Goal: Information Seeking & Learning: Learn about a topic

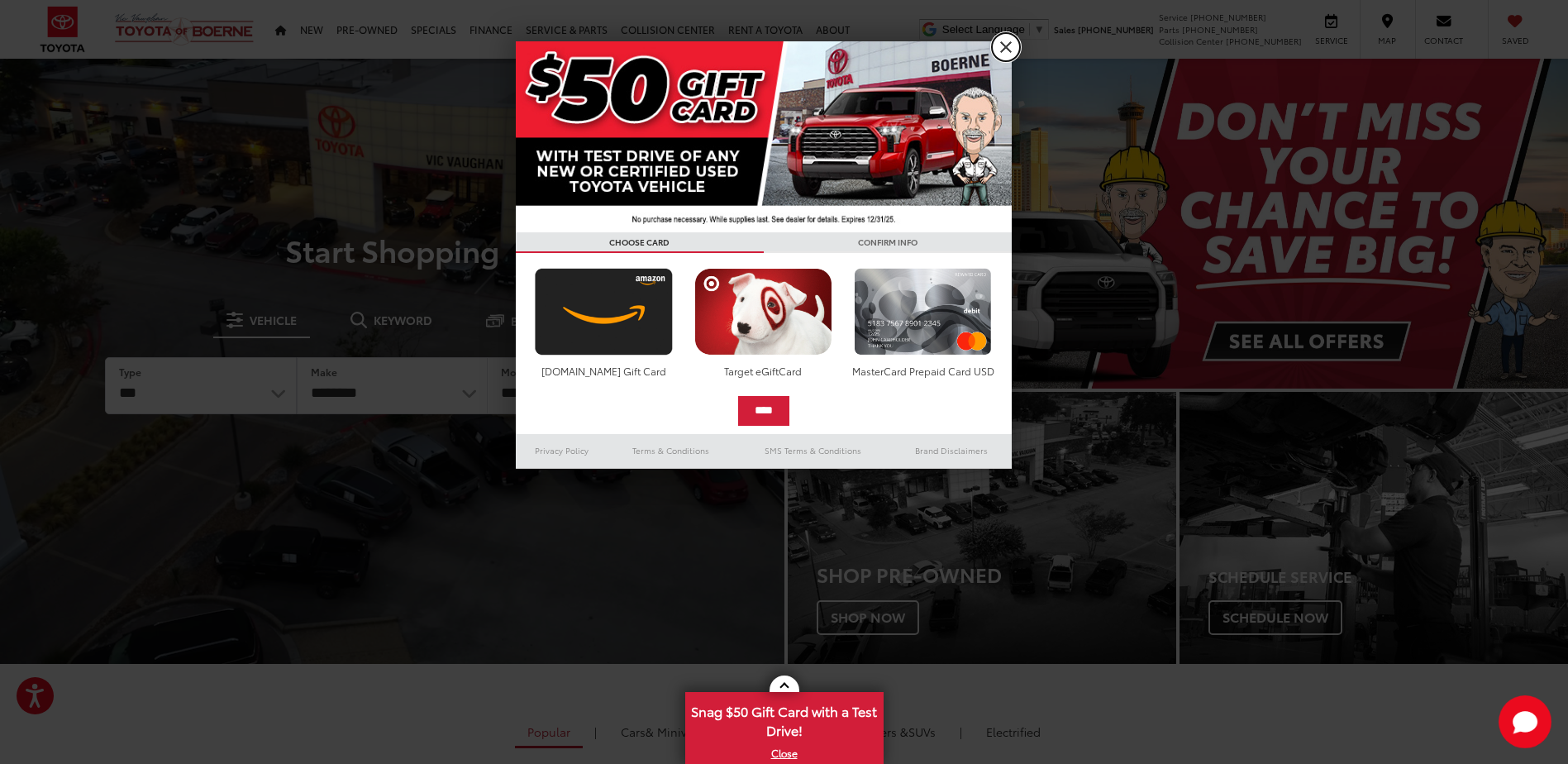
click at [1013, 37] on link "X" at bounding box center [1005, 47] width 28 height 28
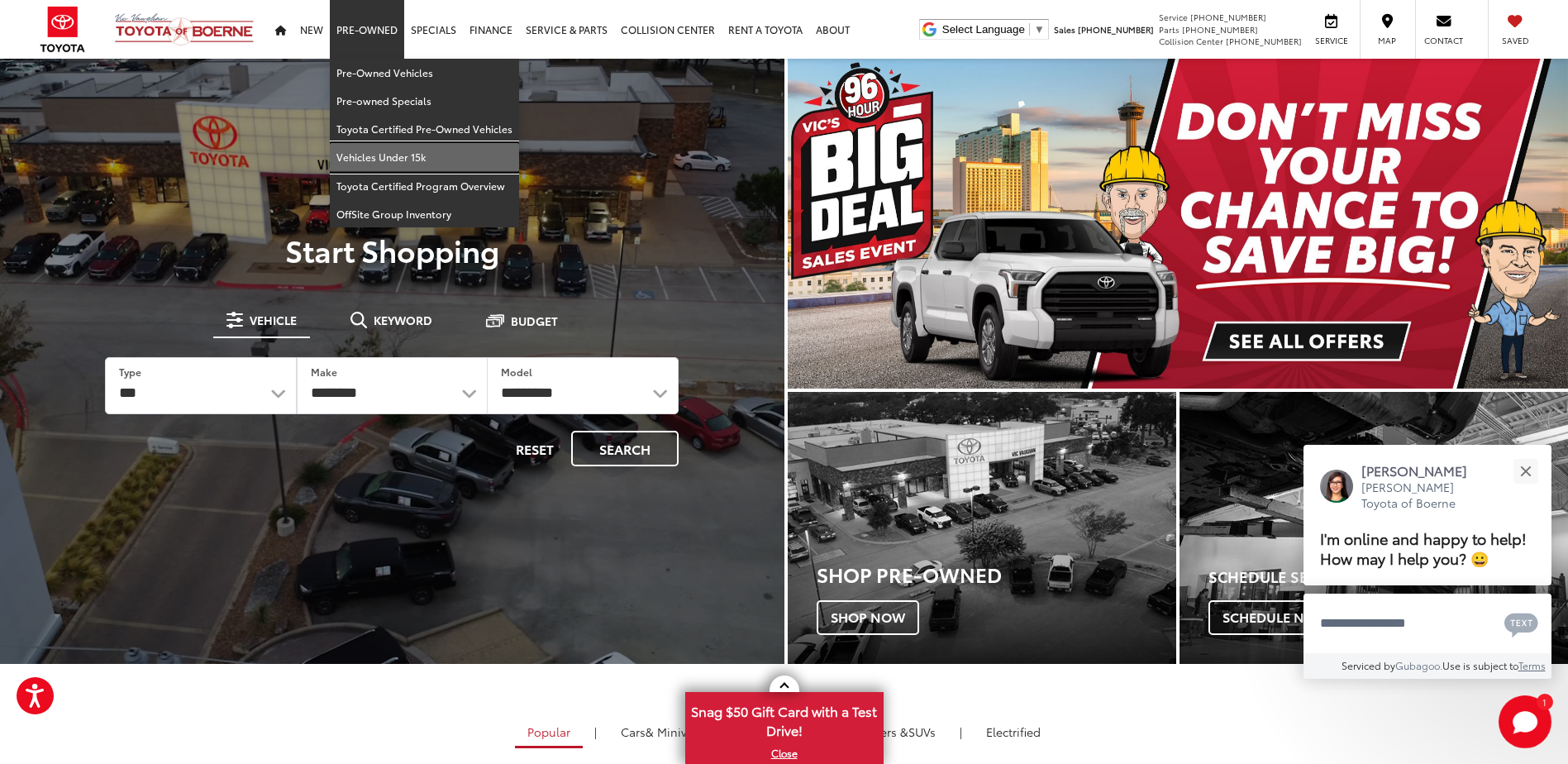
click at [378, 148] on link "Vehicles Under 15k" at bounding box center [424, 157] width 189 height 28
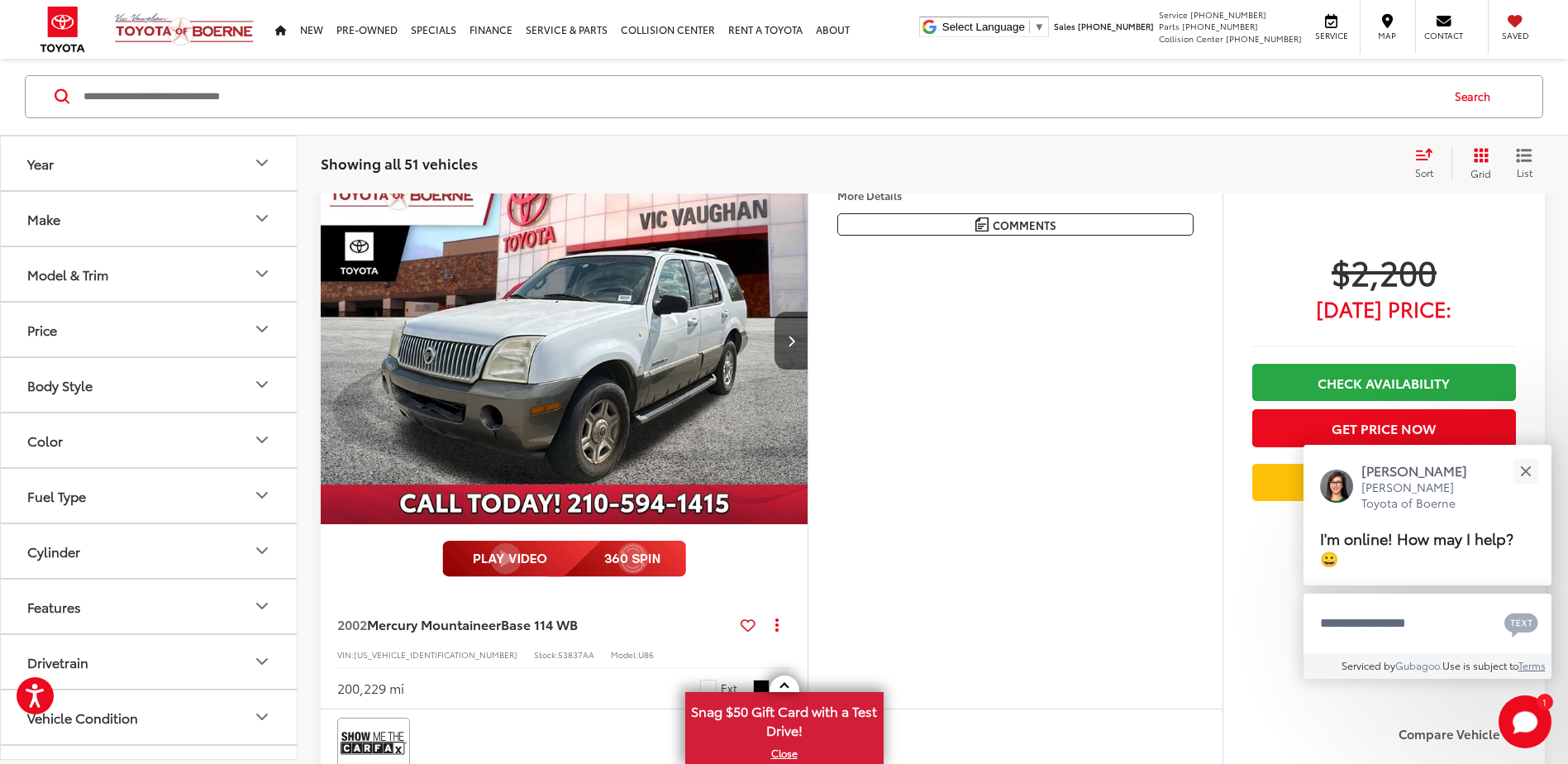
scroll to position [1075, 0]
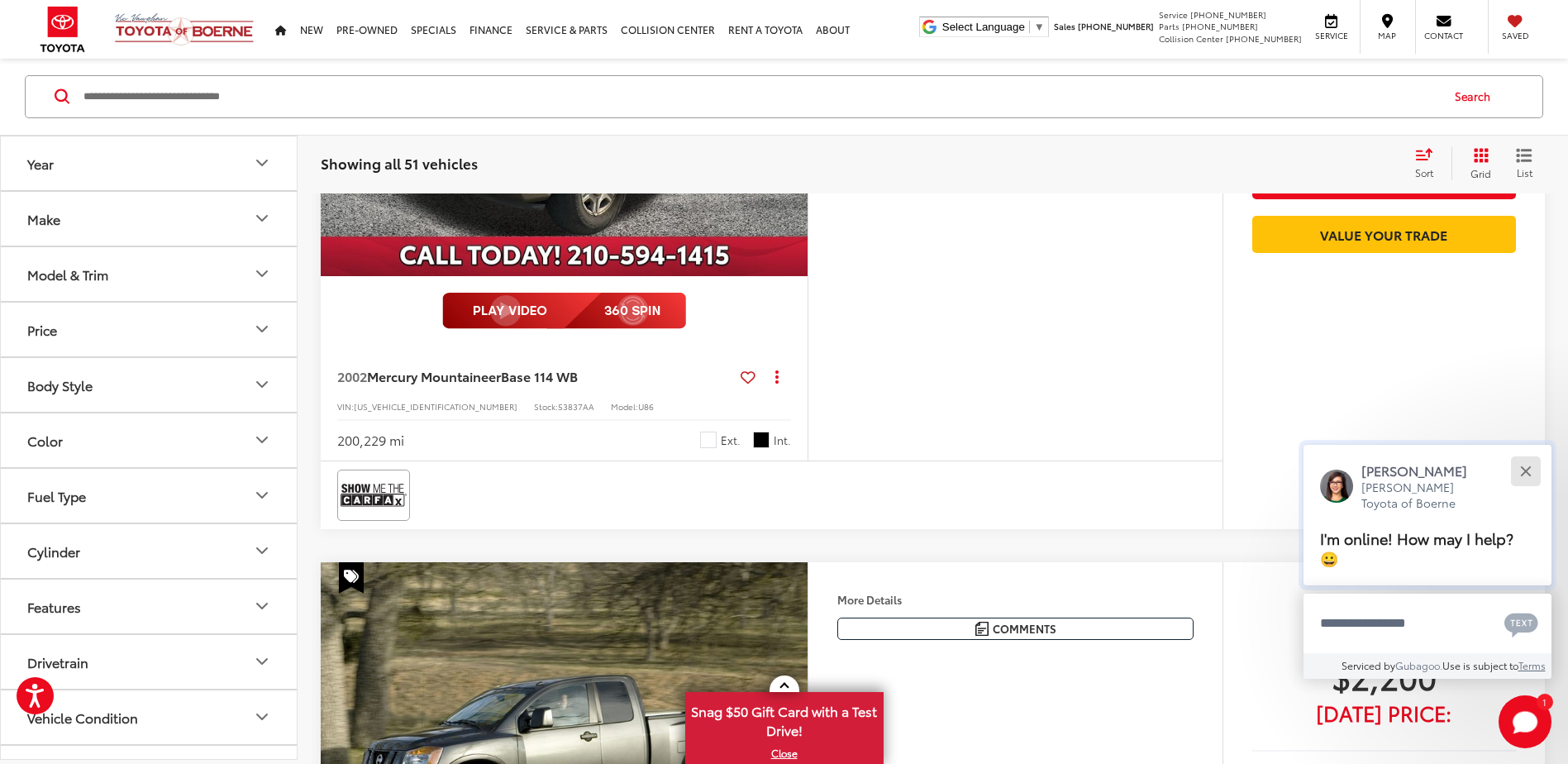
click at [1533, 463] on button "Close" at bounding box center [1526, 471] width 36 height 36
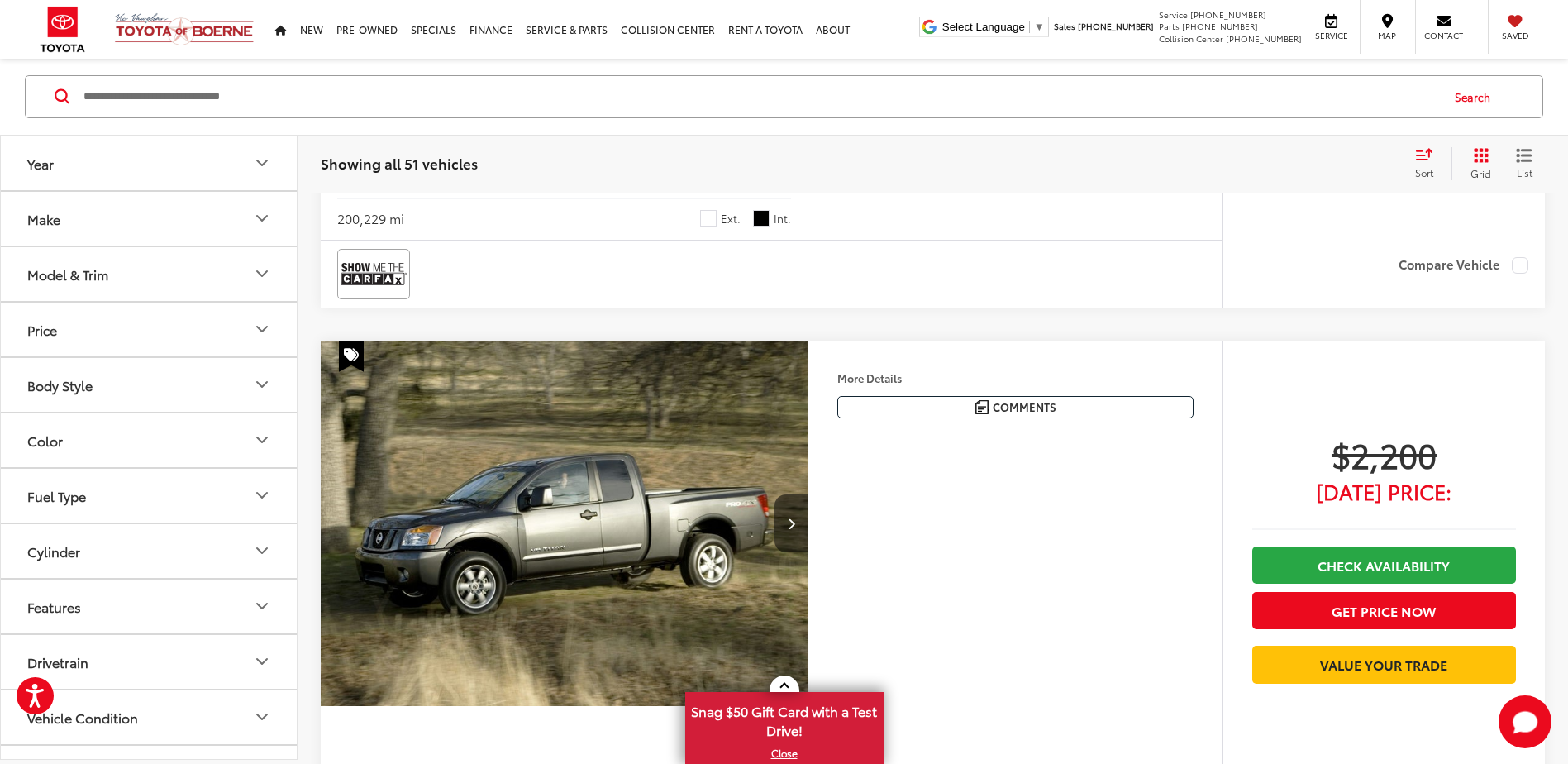
scroll to position [1327, 0]
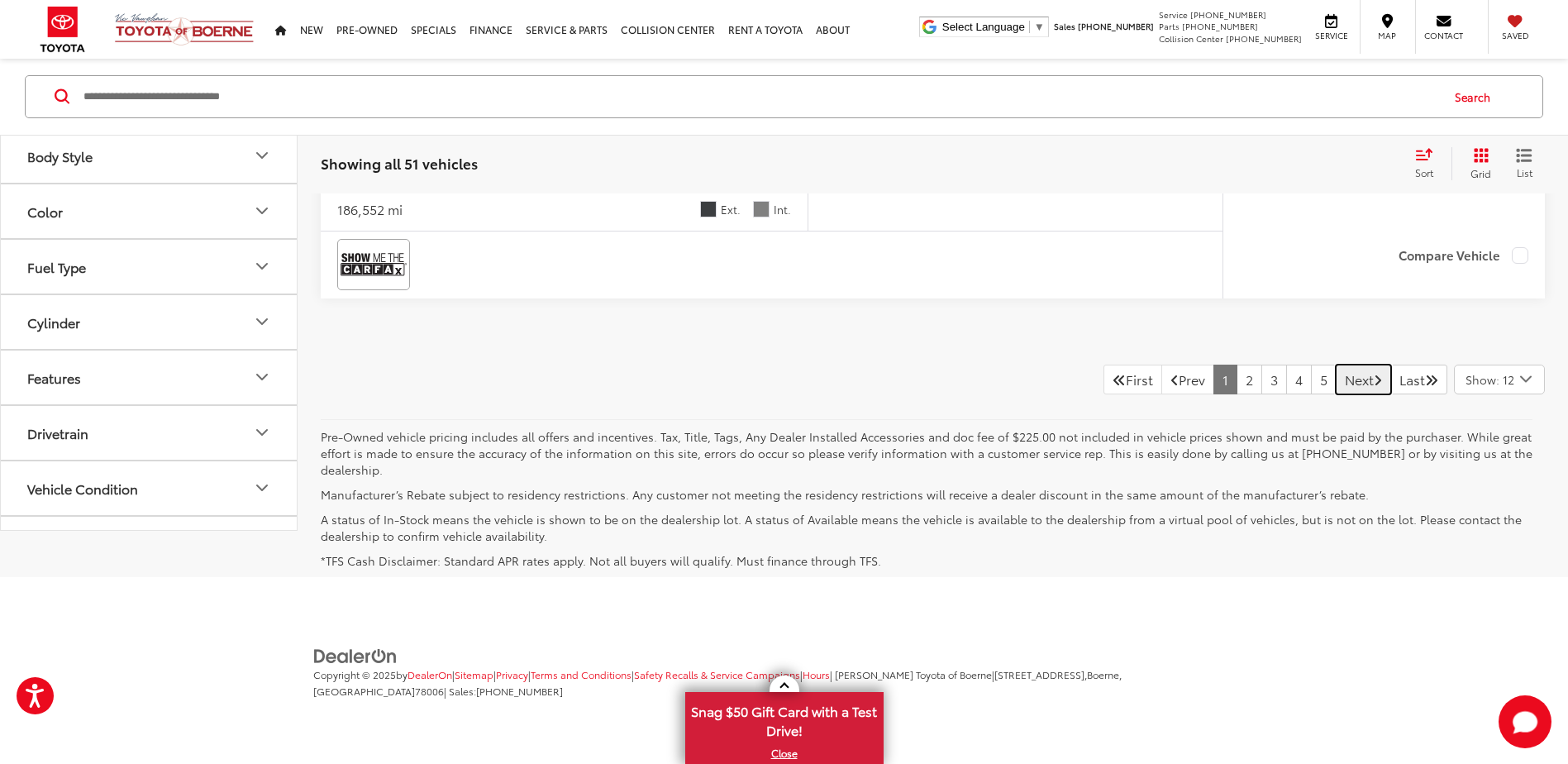
click at [1358, 378] on link "Next" at bounding box center [1363, 379] width 55 height 30
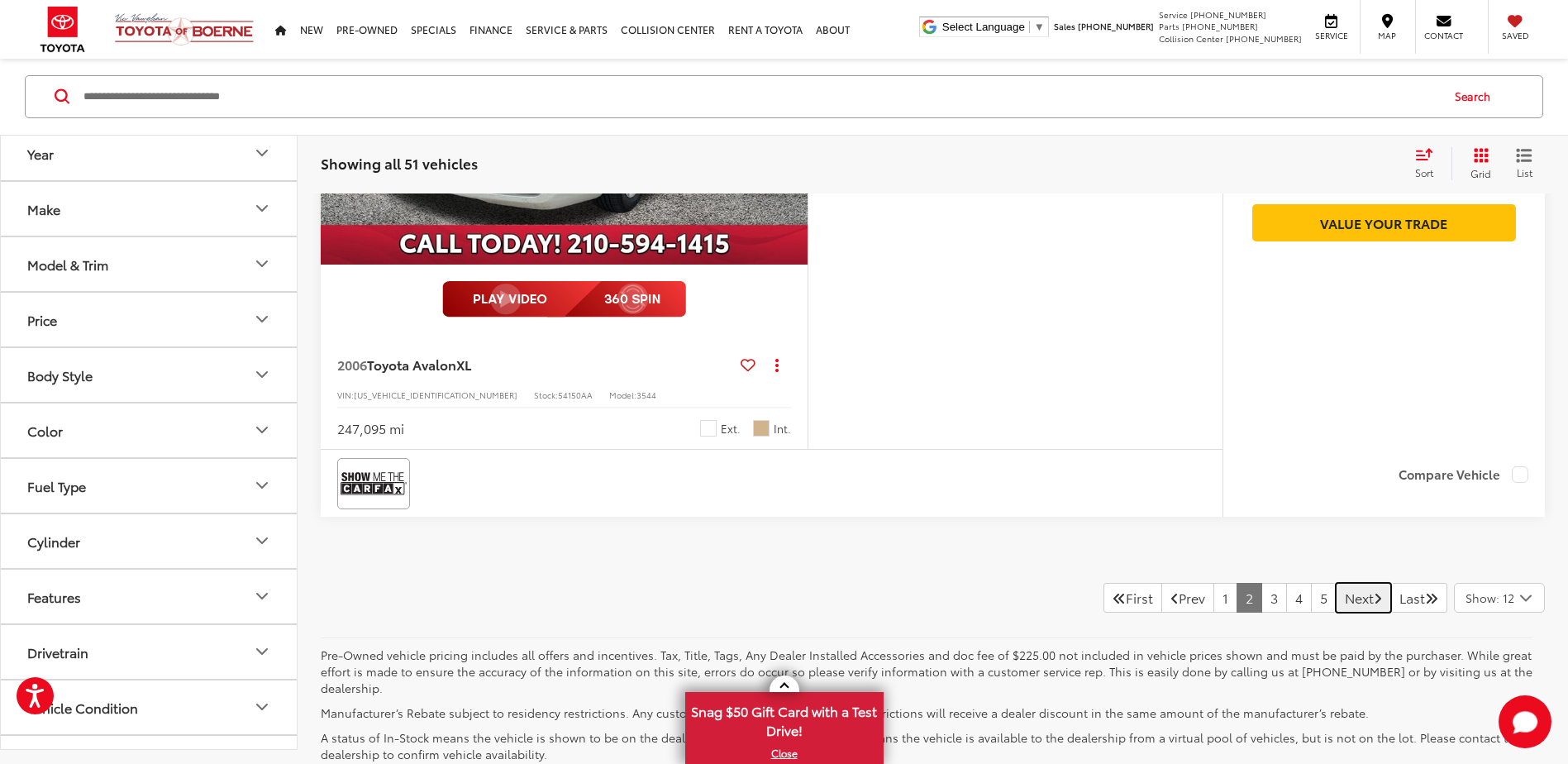
scroll to position [7703, 0]
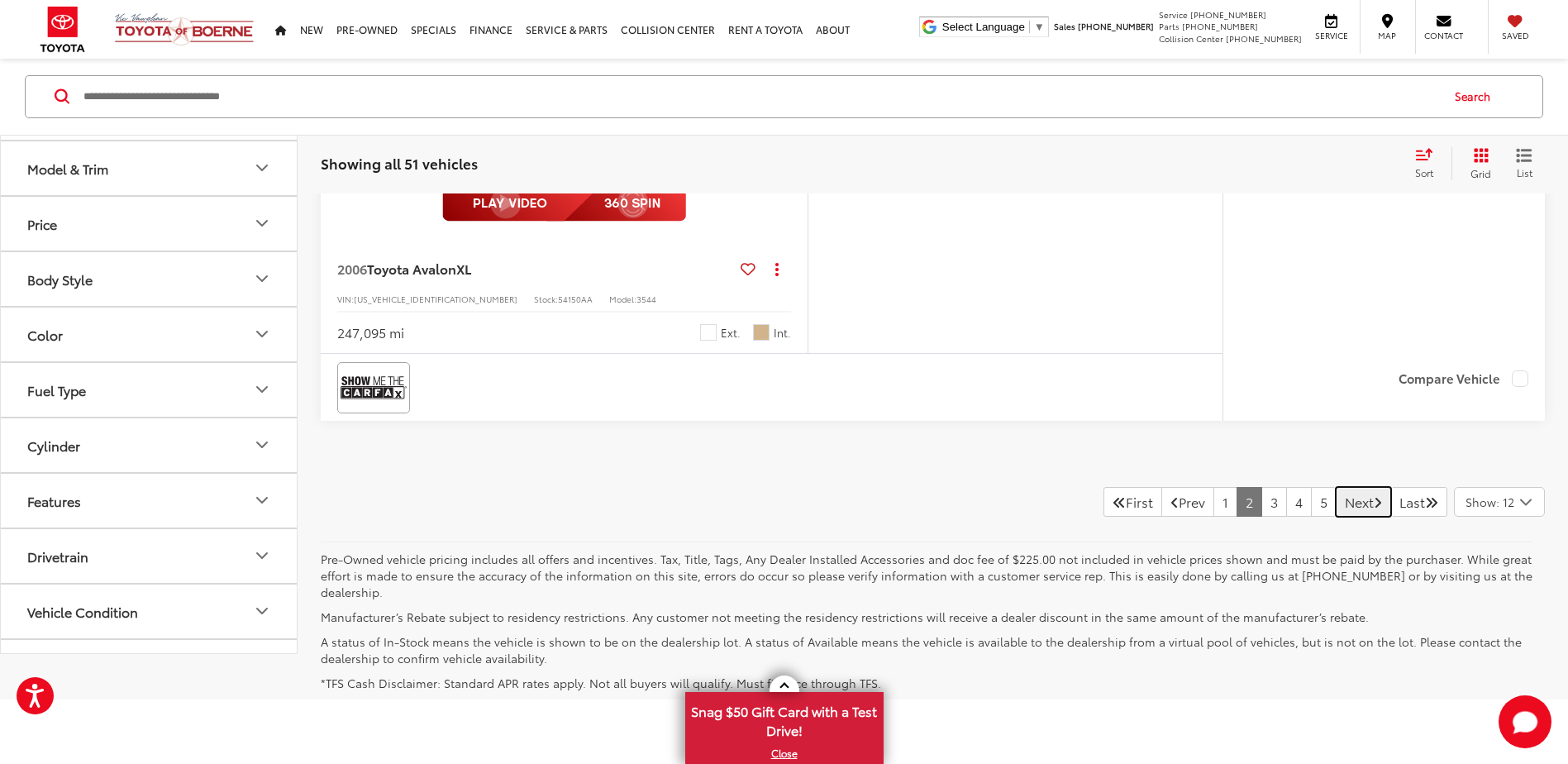
click at [1346, 503] on link "Next" at bounding box center [1363, 502] width 55 height 30
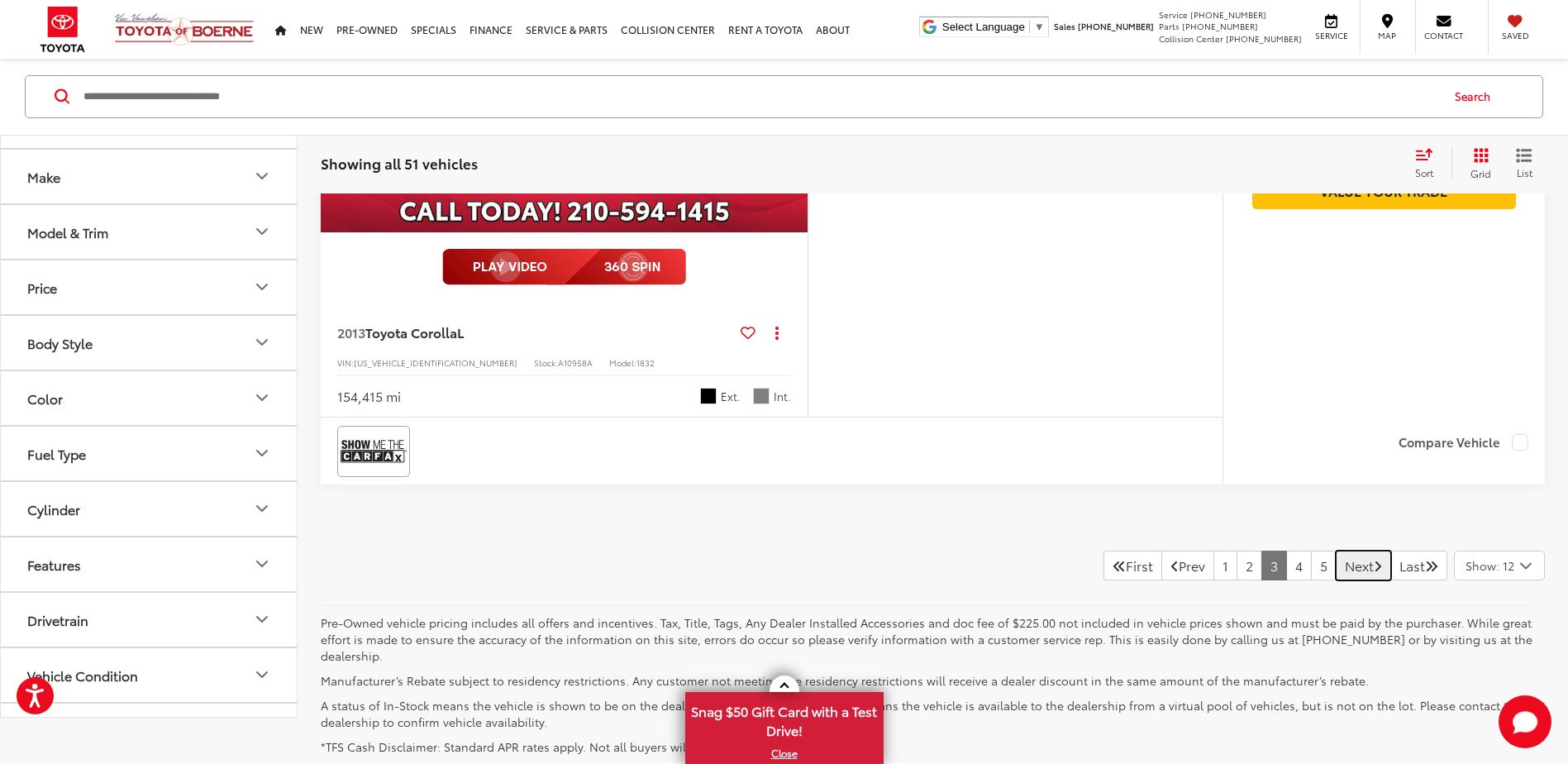
scroll to position [7782, 0]
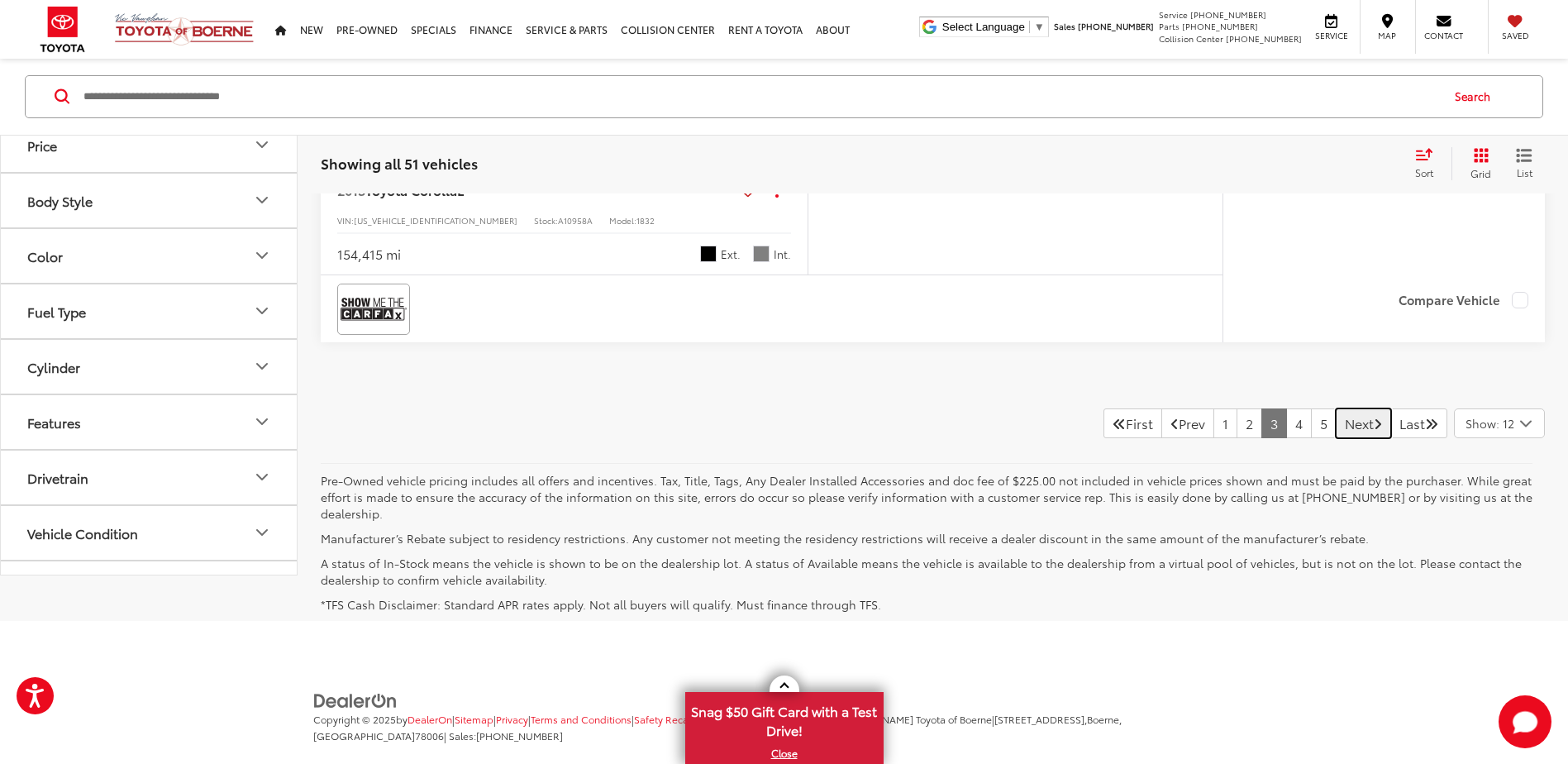
click at [1336, 430] on link "Next" at bounding box center [1363, 423] width 55 height 30
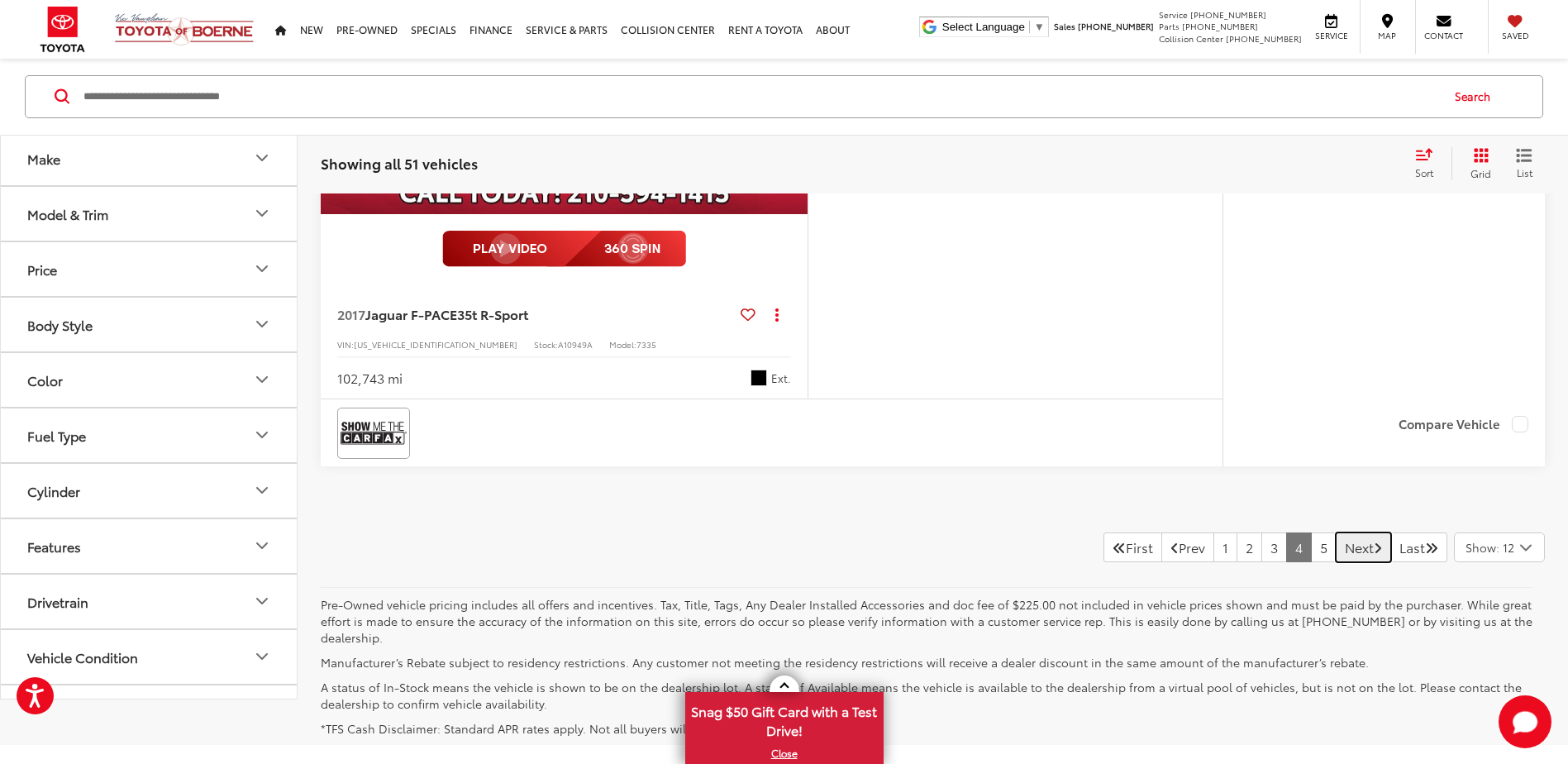
scroll to position [7699, 0]
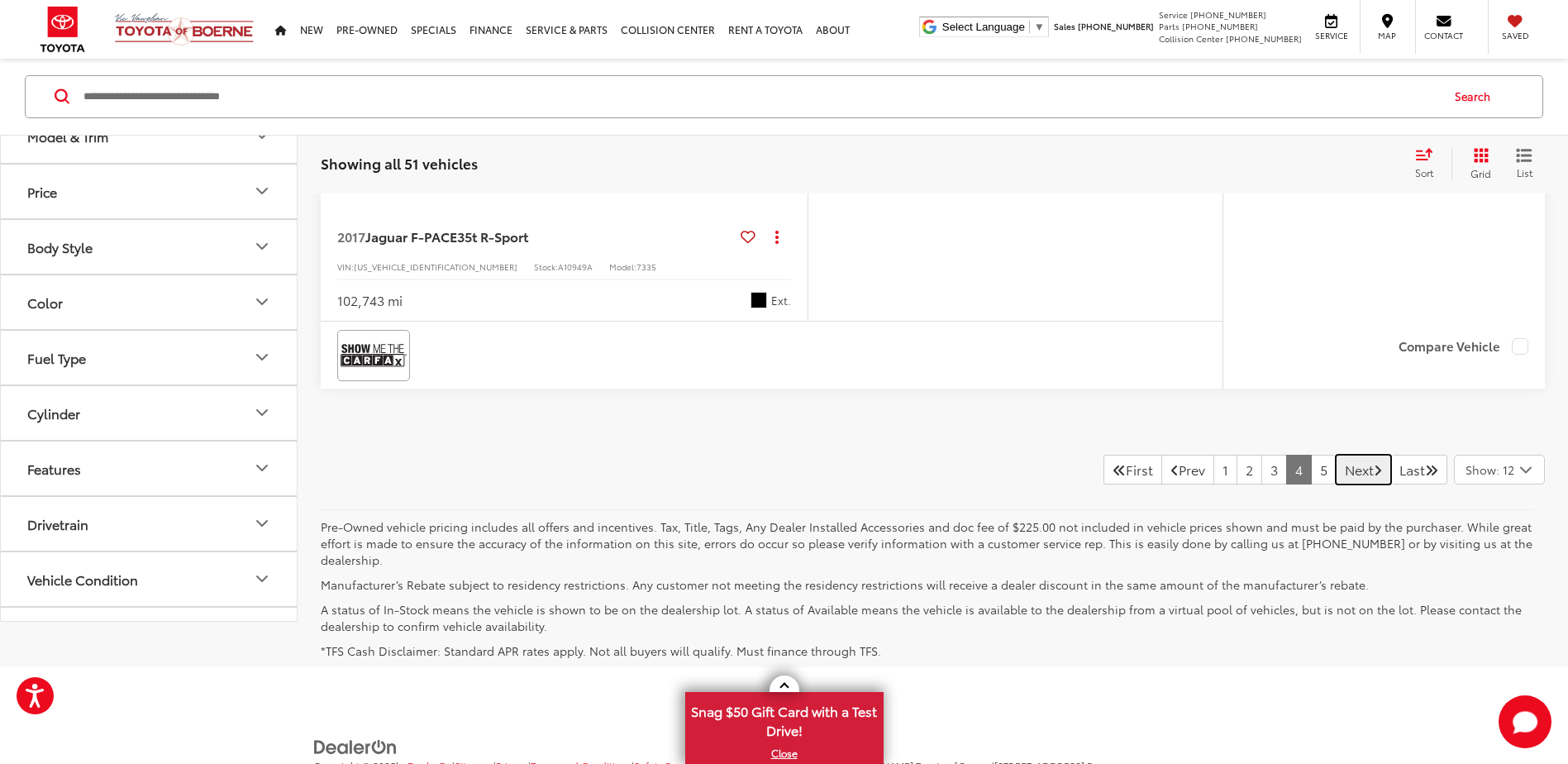
click at [1343, 463] on link "Next" at bounding box center [1363, 469] width 55 height 30
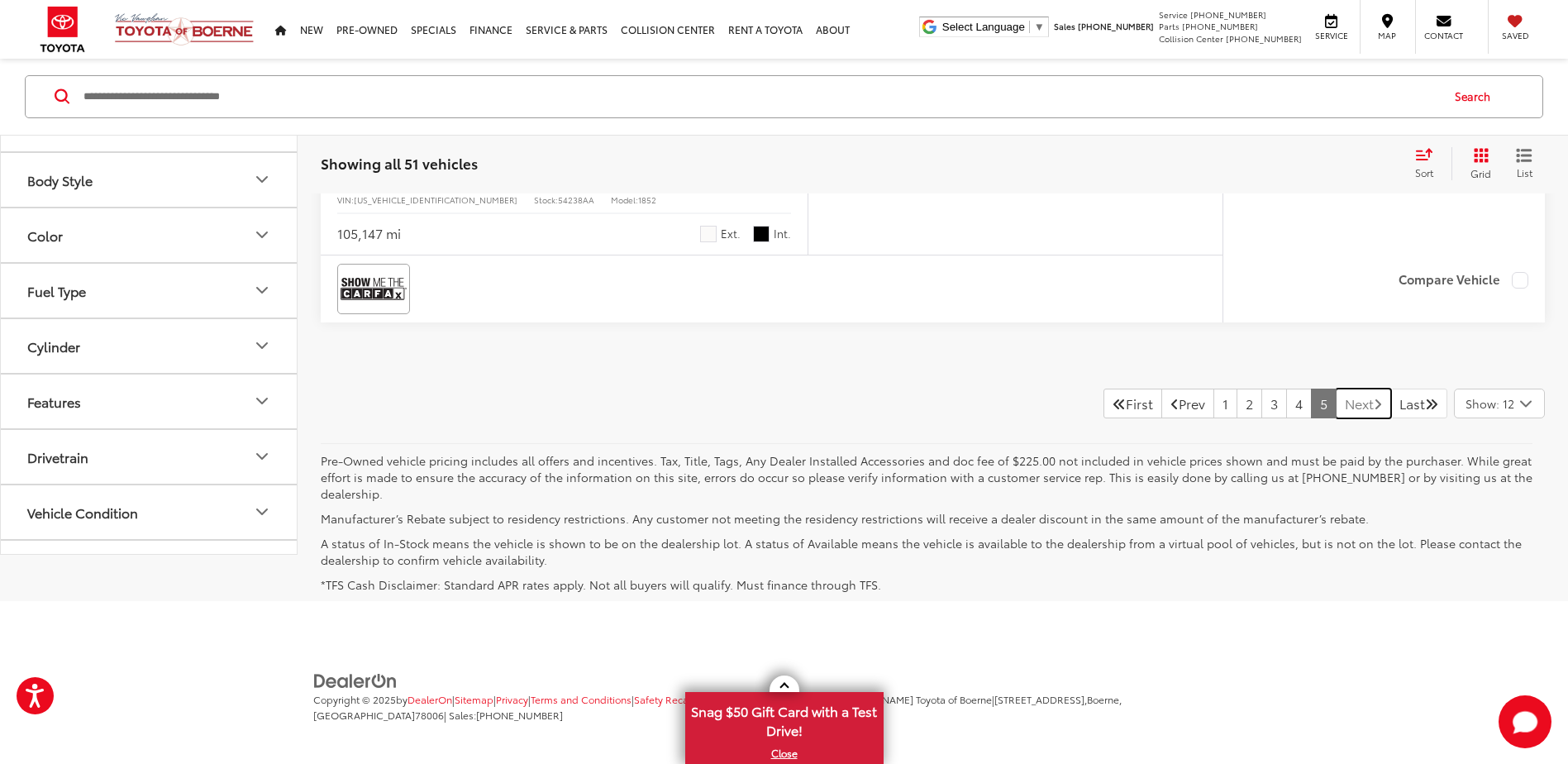
scroll to position [1995, 0]
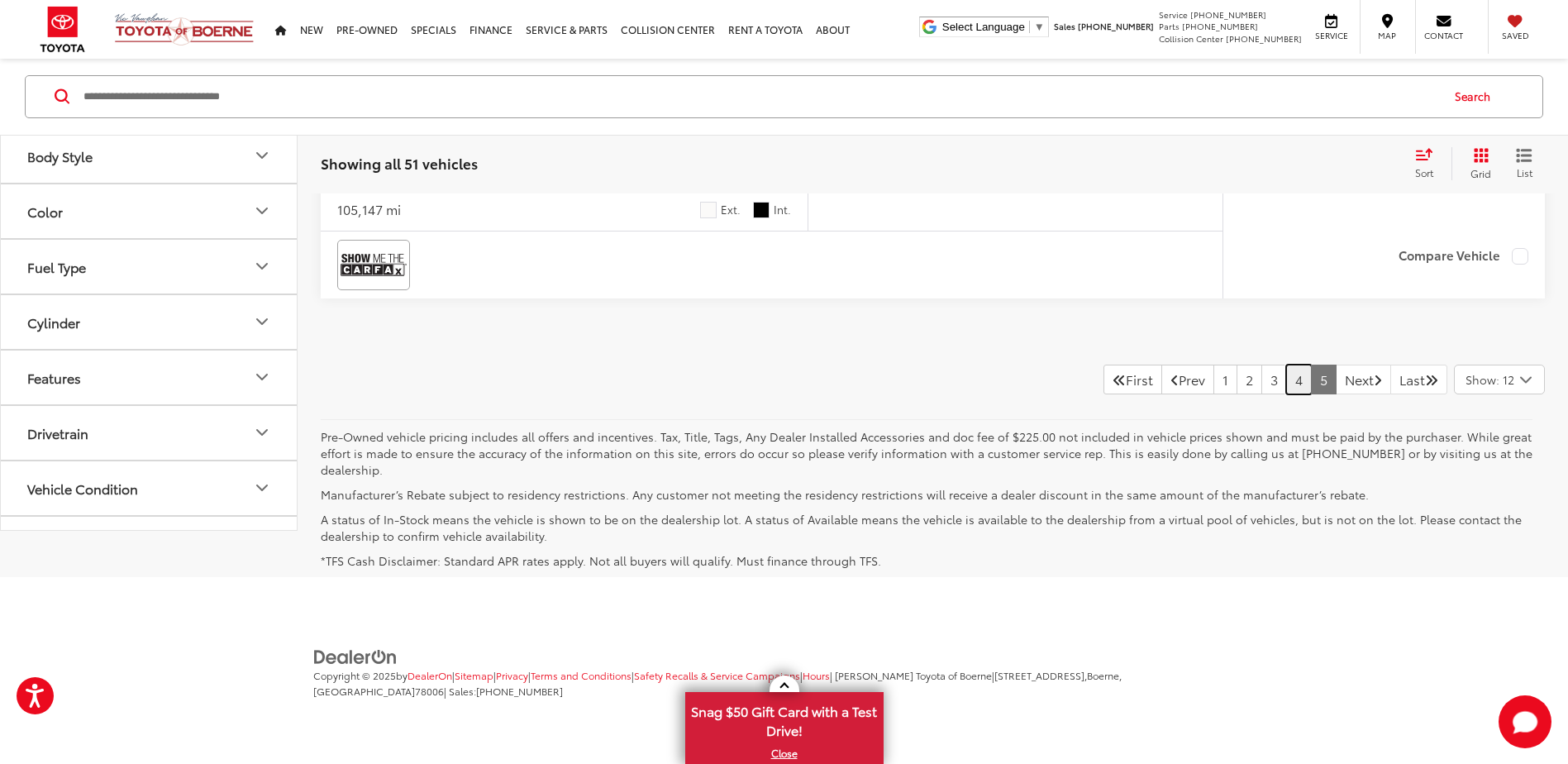
click at [1286, 373] on link "4" at bounding box center [1299, 379] width 25 height 30
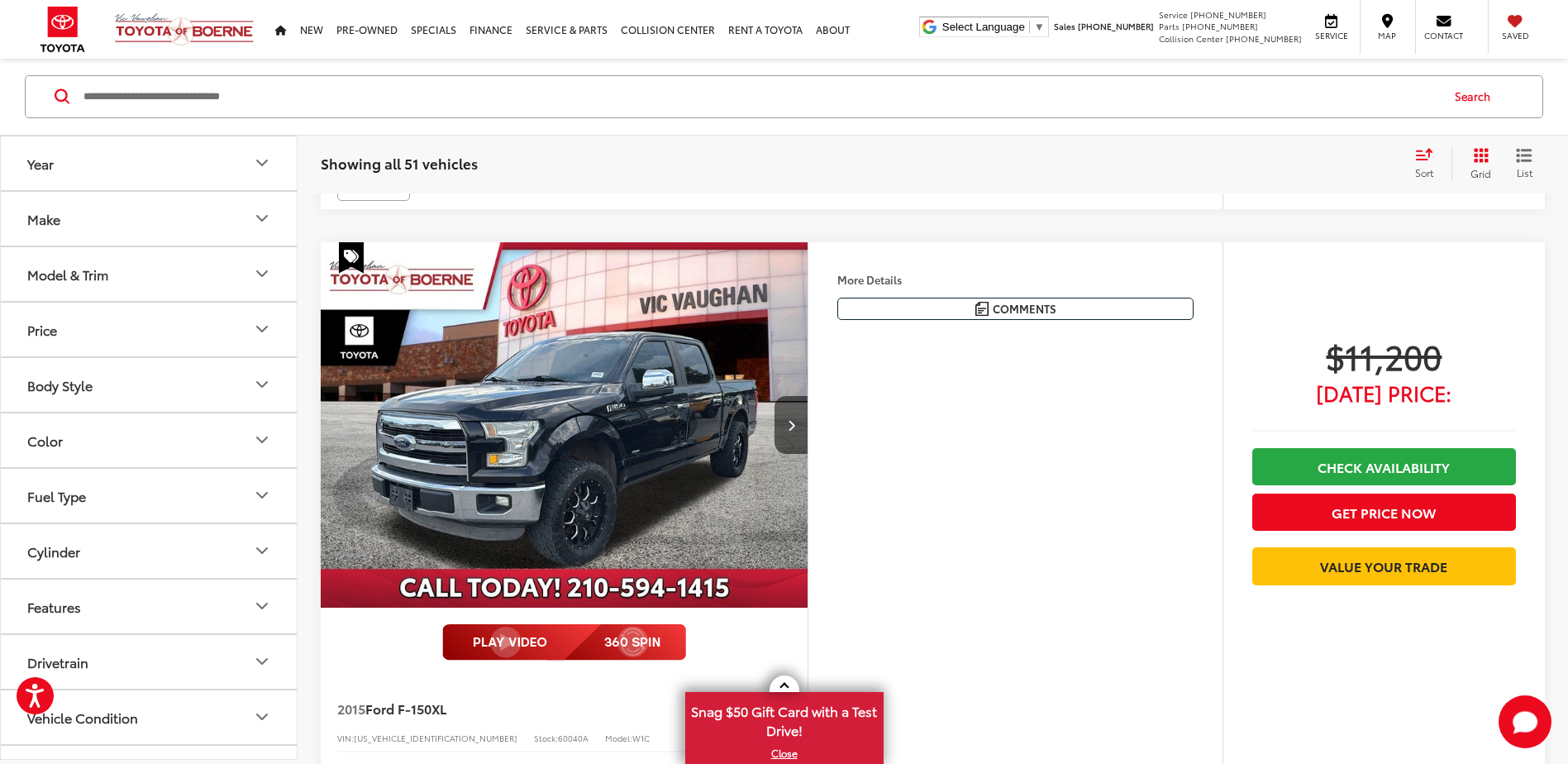
scroll to position [4060, 0]
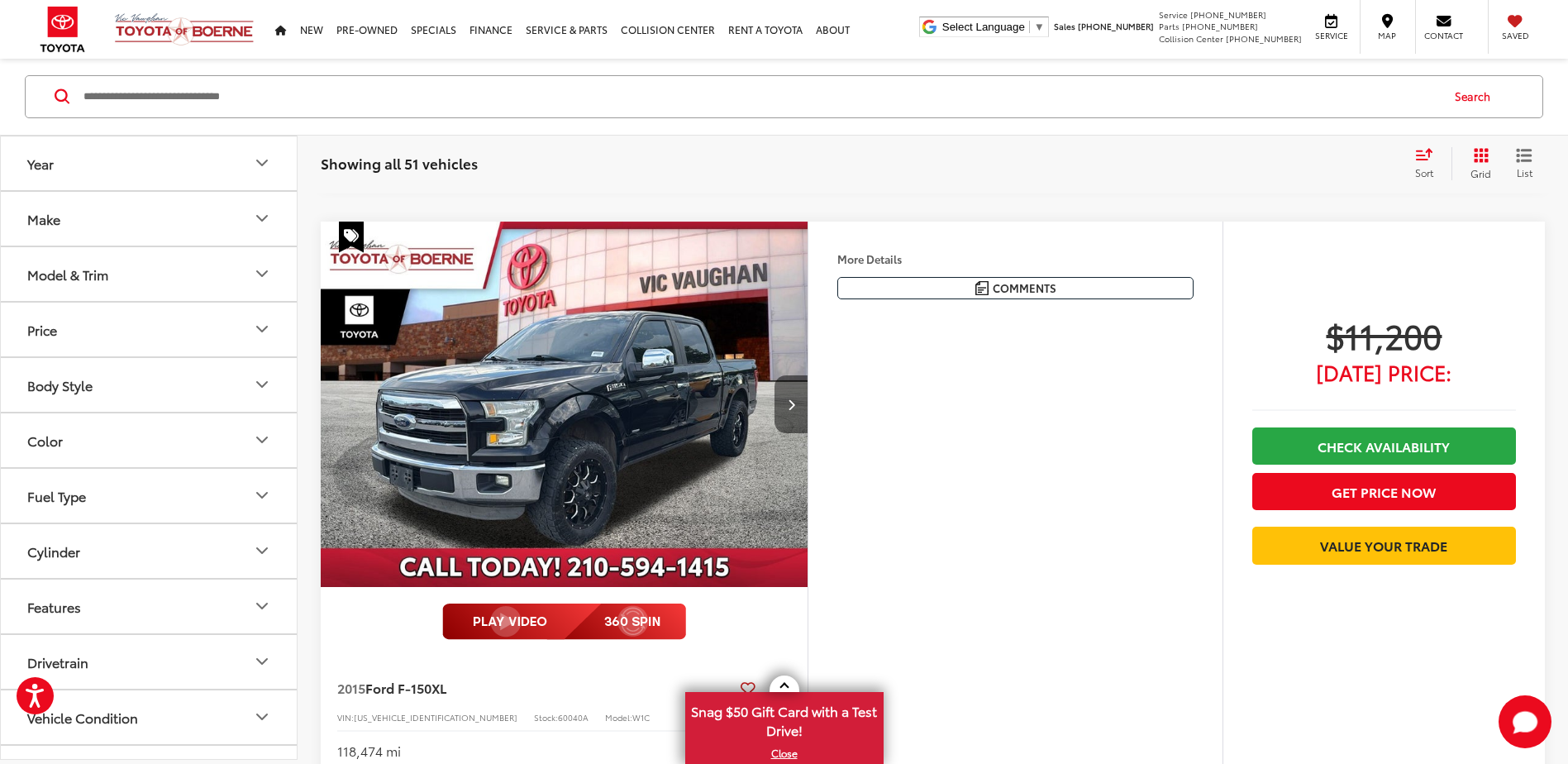
click at [794, 408] on icon "Next image" at bounding box center [791, 405] width 8 height 12
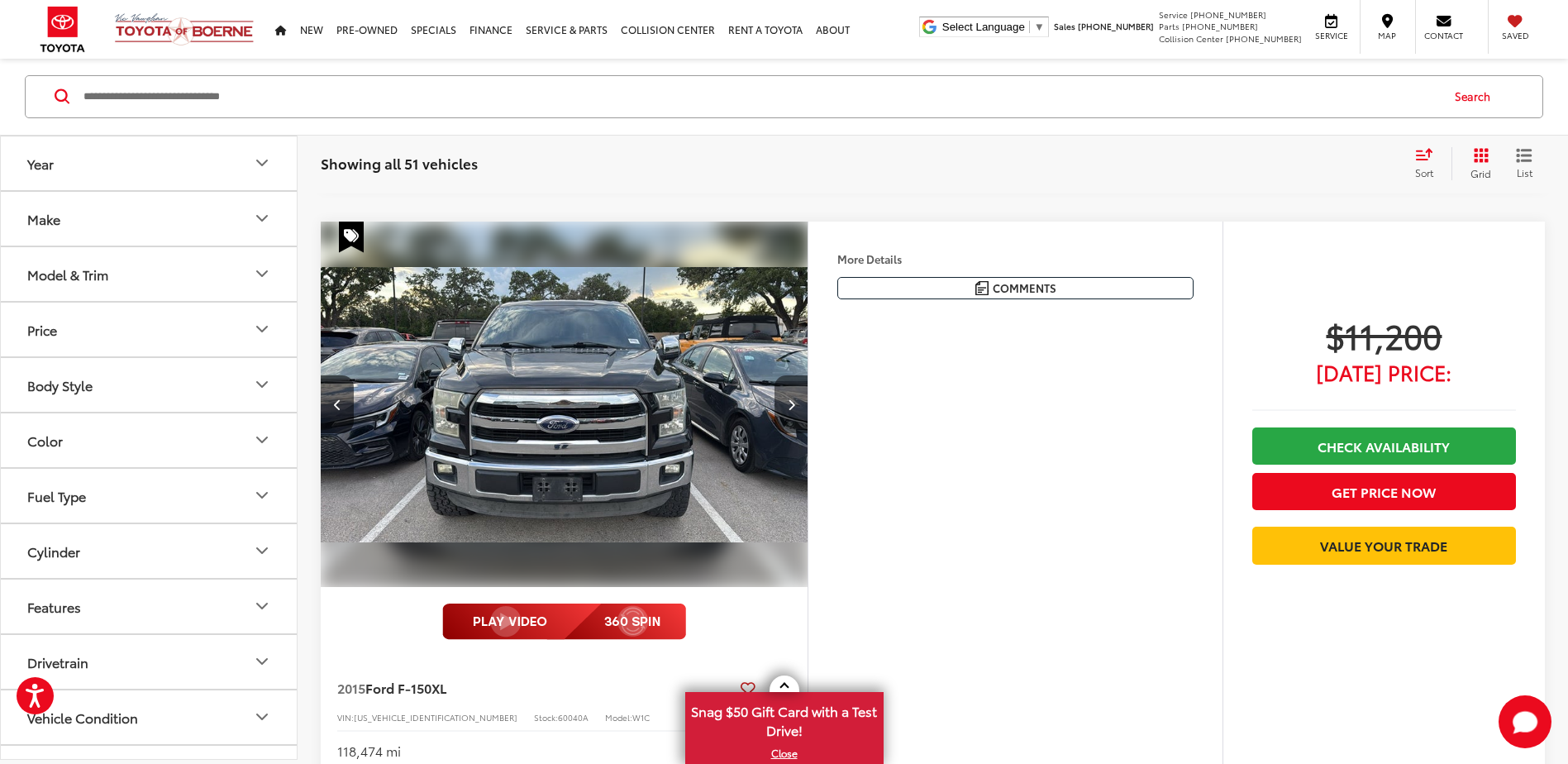
click at [794, 408] on icon "Next image" at bounding box center [791, 405] width 8 height 12
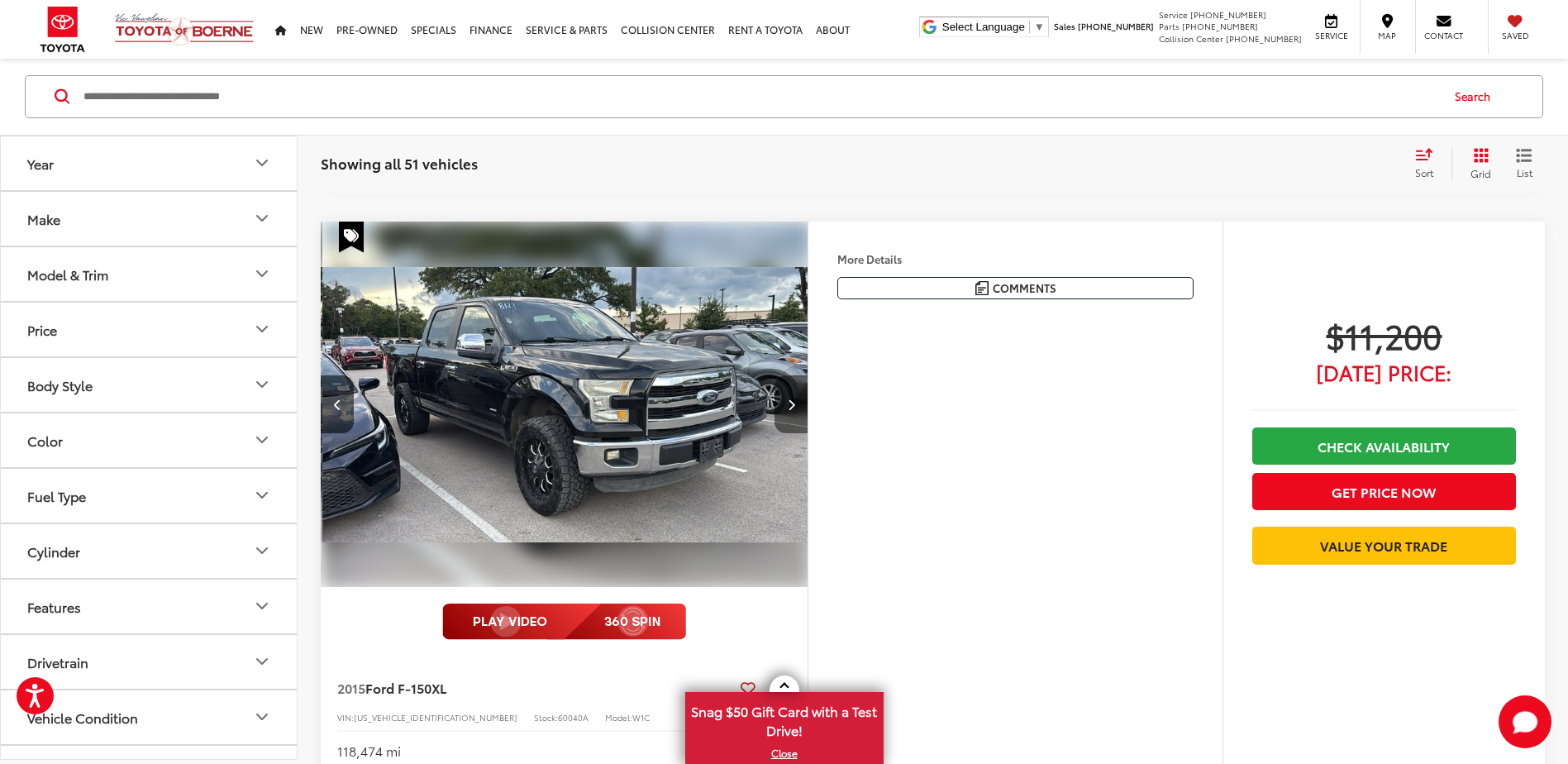
scroll to position [0, 978]
click at [794, 408] on icon "Next image" at bounding box center [791, 405] width 8 height 12
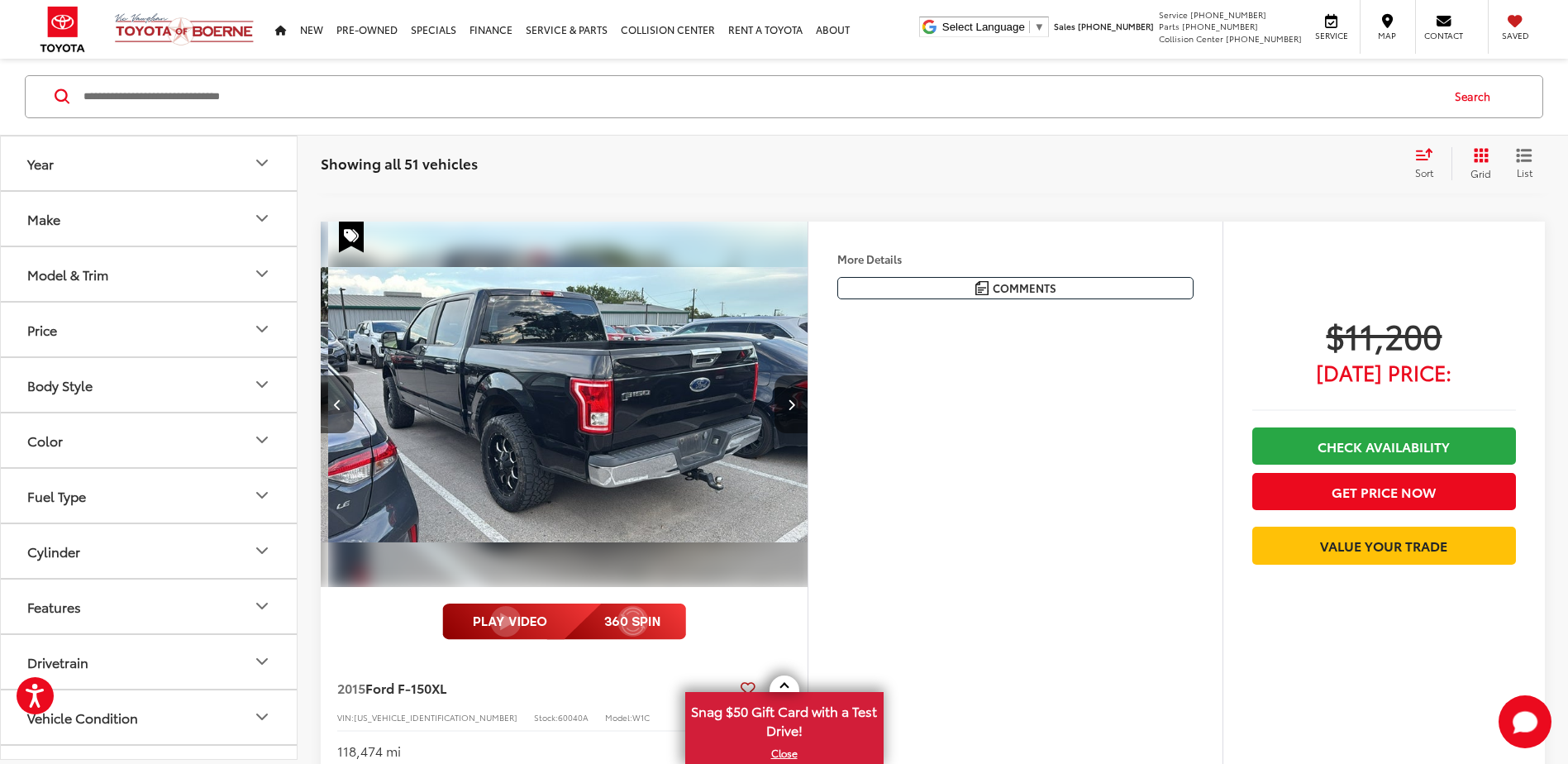
scroll to position [0, 1468]
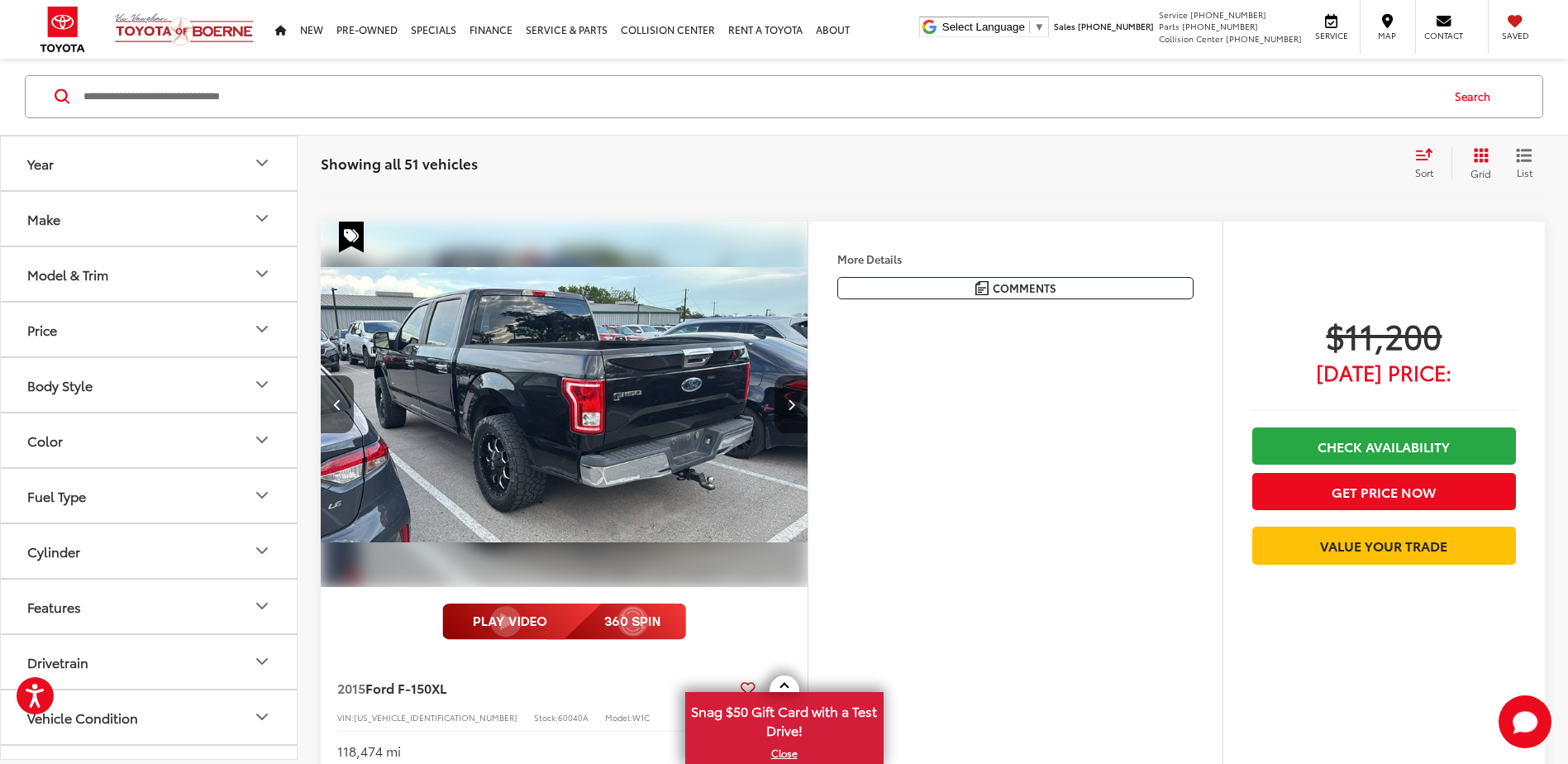
click at [794, 408] on icon "Next image" at bounding box center [791, 405] width 8 height 12
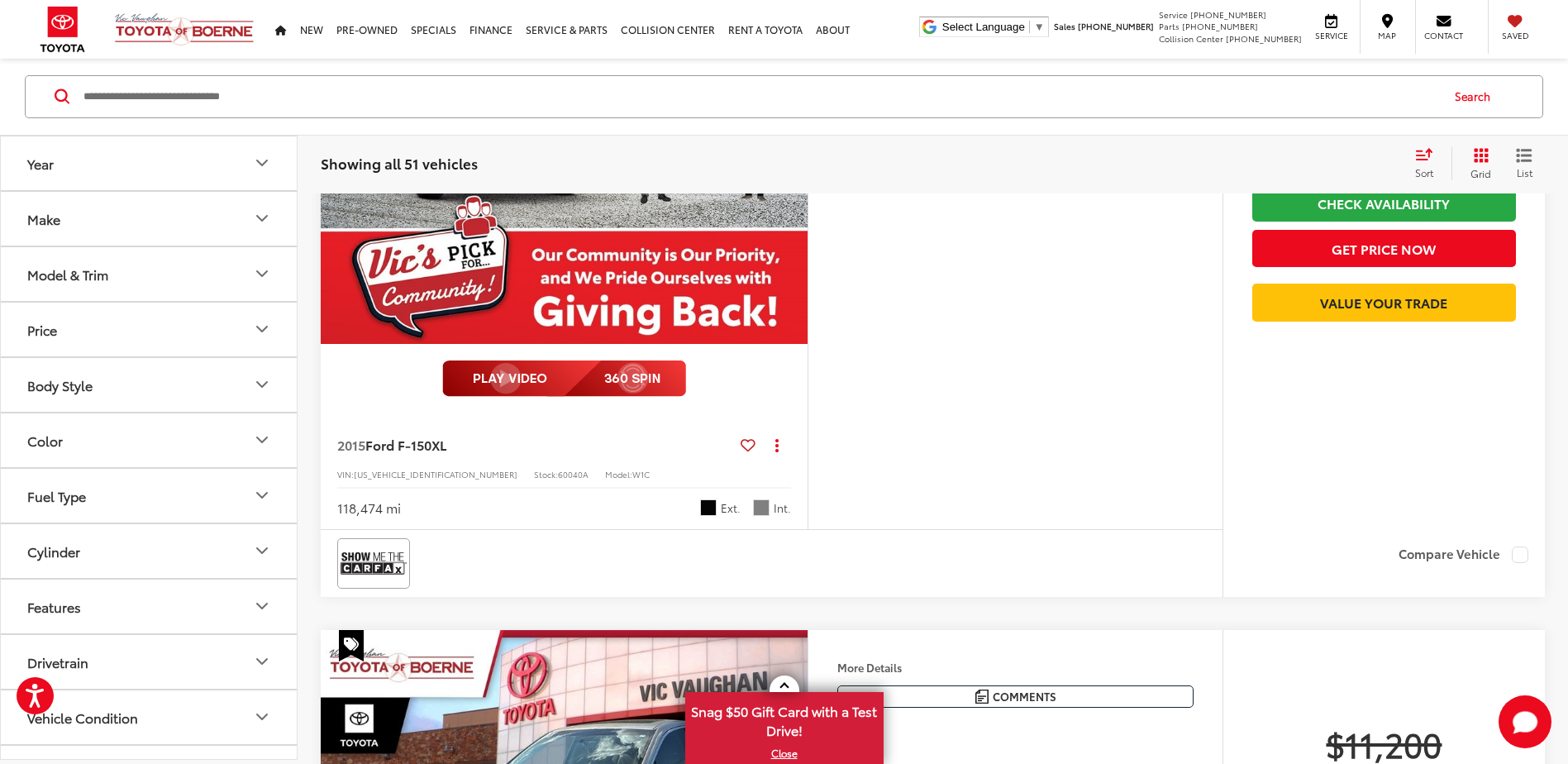
scroll to position [4308, 0]
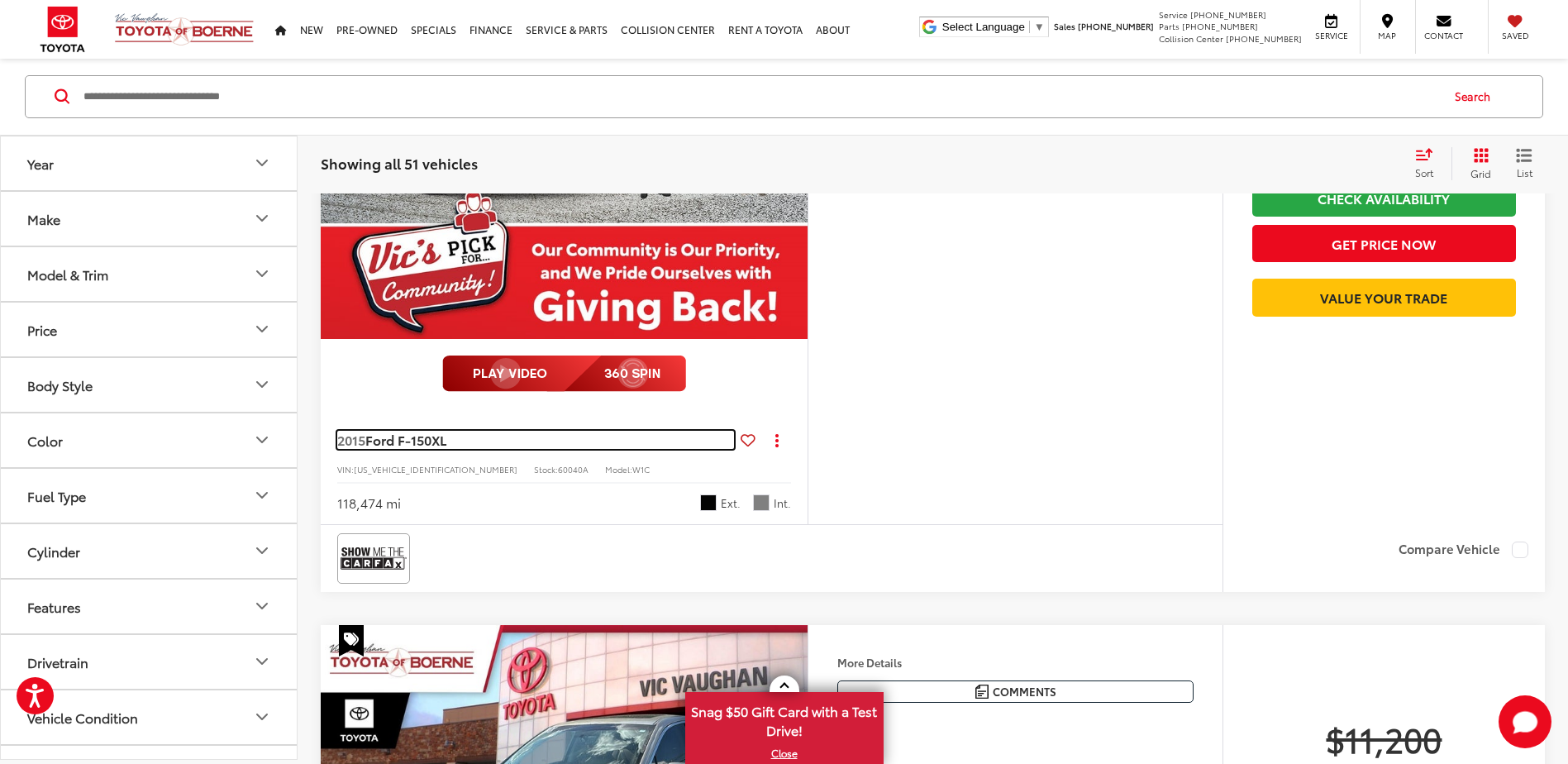
click at [363, 440] on span "2015" at bounding box center [350, 440] width 28 height 19
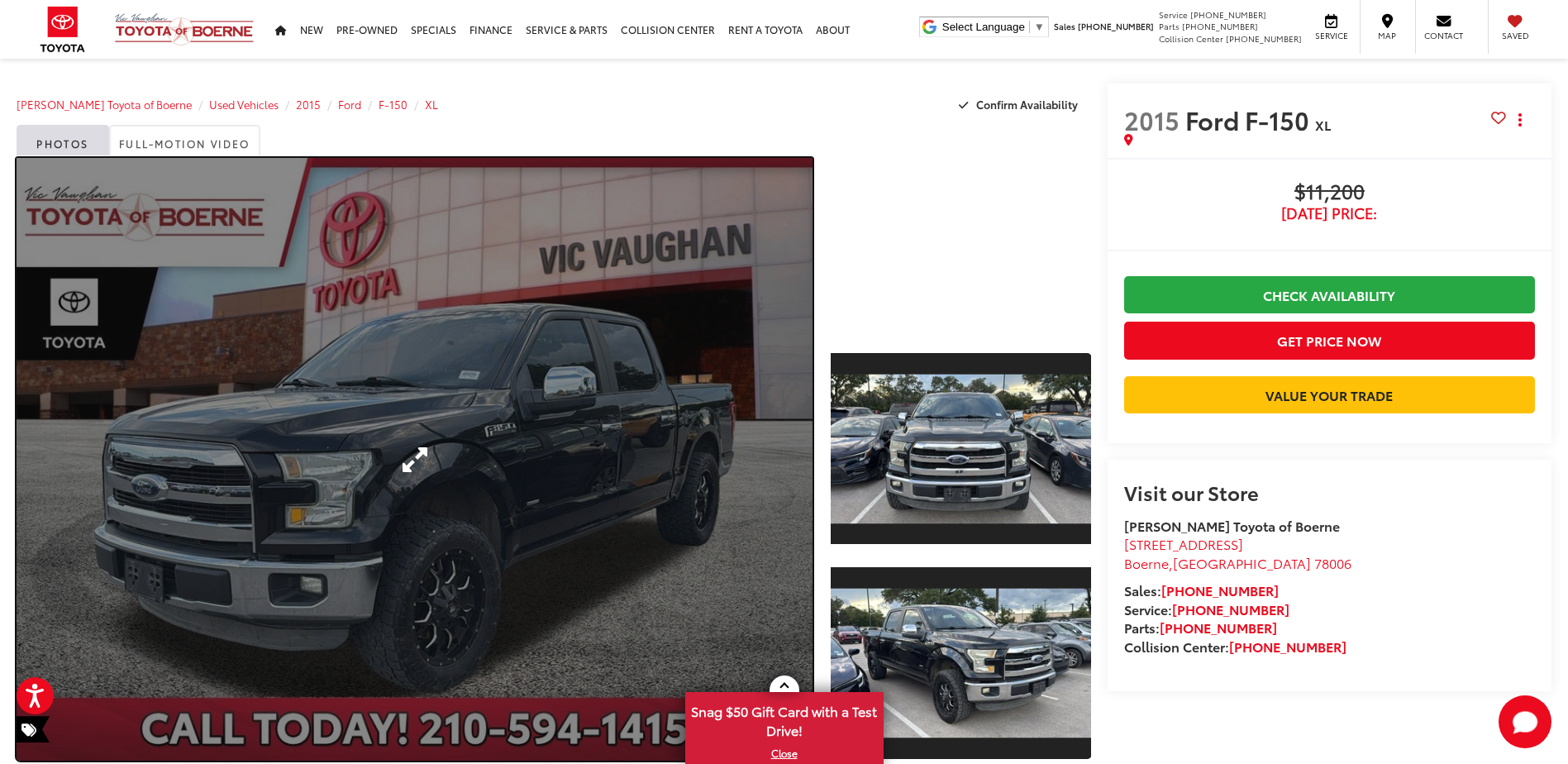
click at [681, 448] on link "Expand Photo 0" at bounding box center [414, 459] width 796 height 603
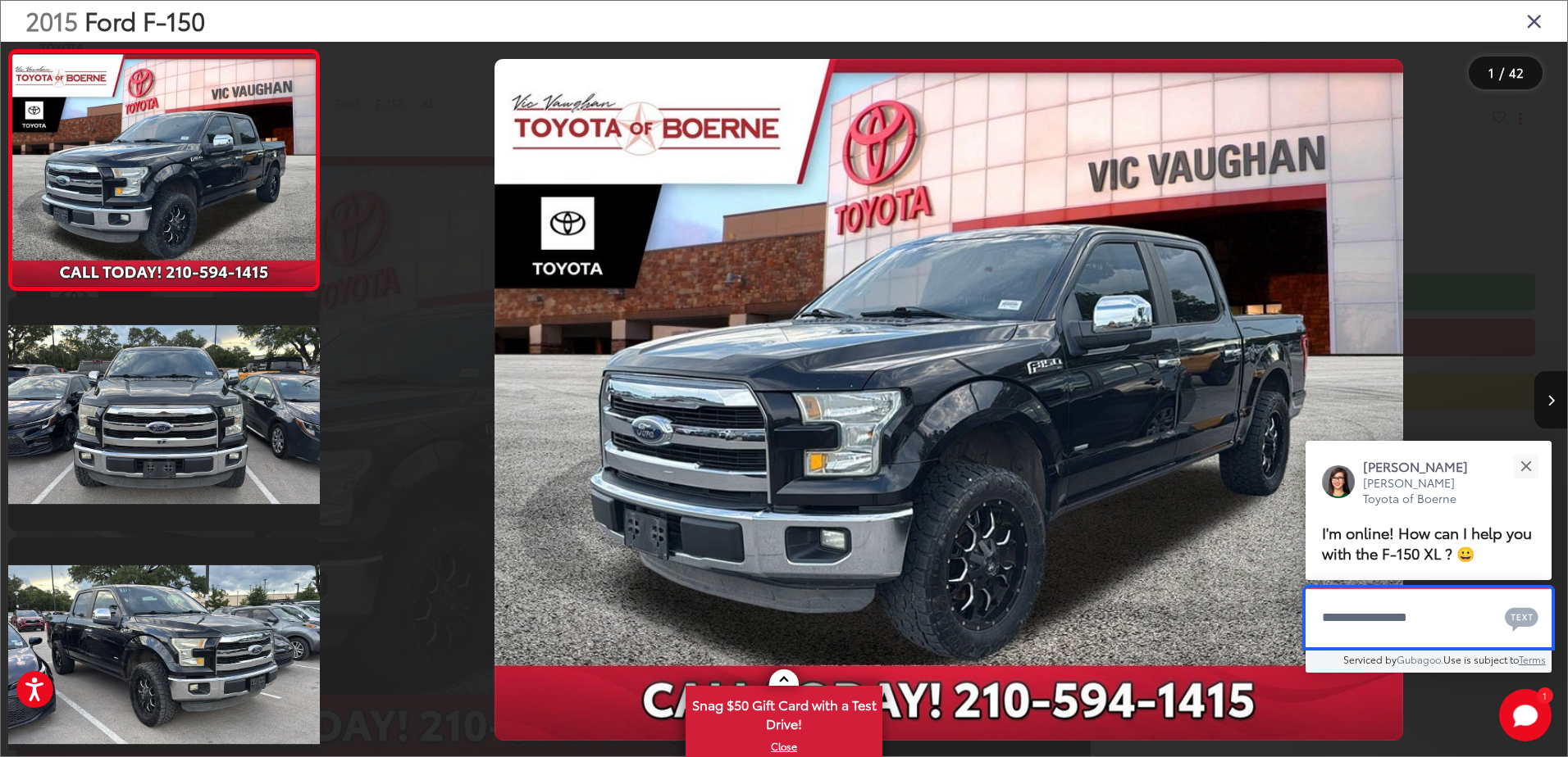
click at [1376, 616] on textarea "Type your message" at bounding box center [1428, 617] width 246 height 59
type textarea "**********"
click at [1526, 615] on icon "Send Message" at bounding box center [1528, 617] width 21 height 19
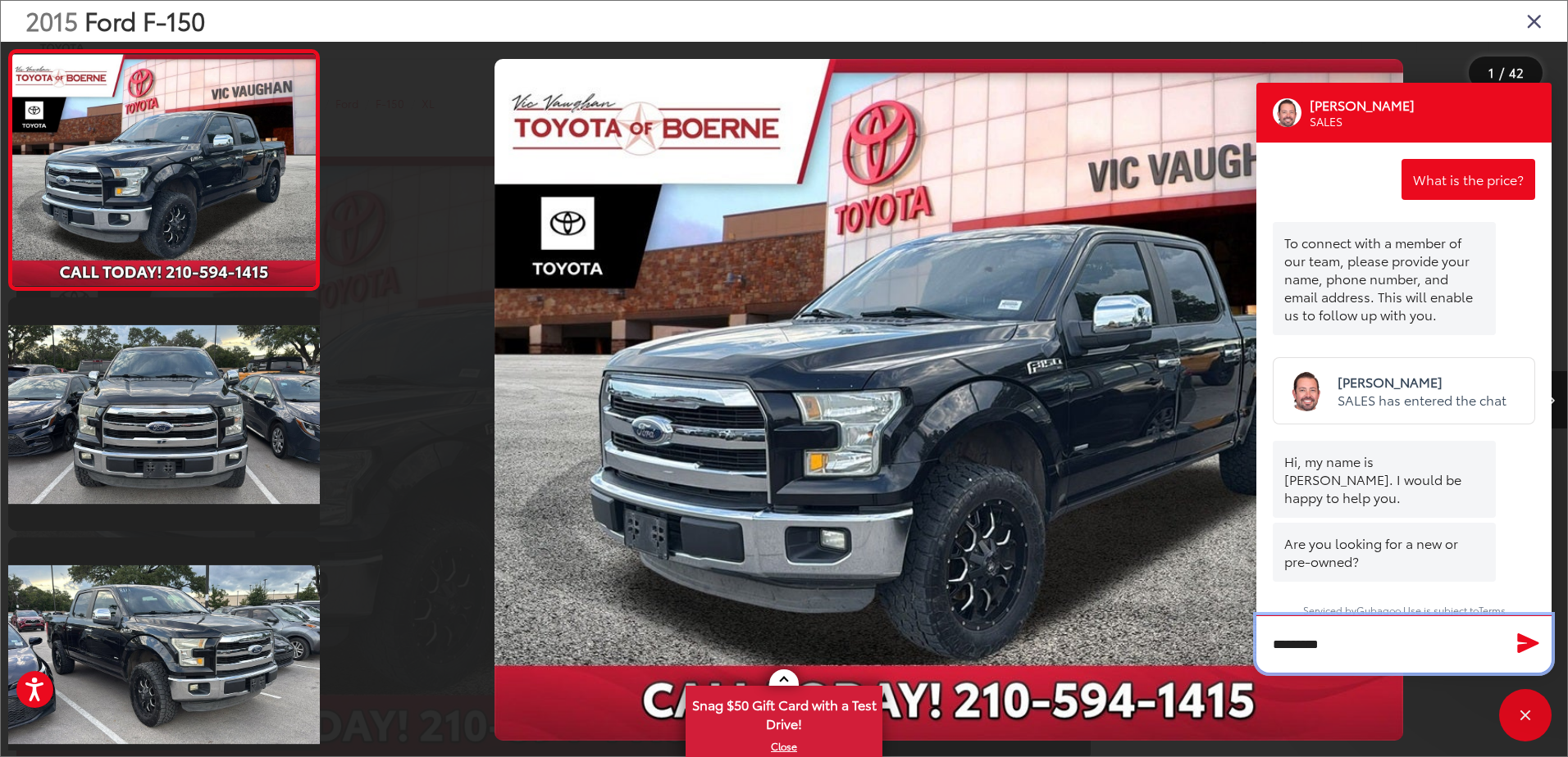
type textarea "*********"
click at [1519, 646] on icon "Send Message" at bounding box center [1528, 643] width 21 height 19
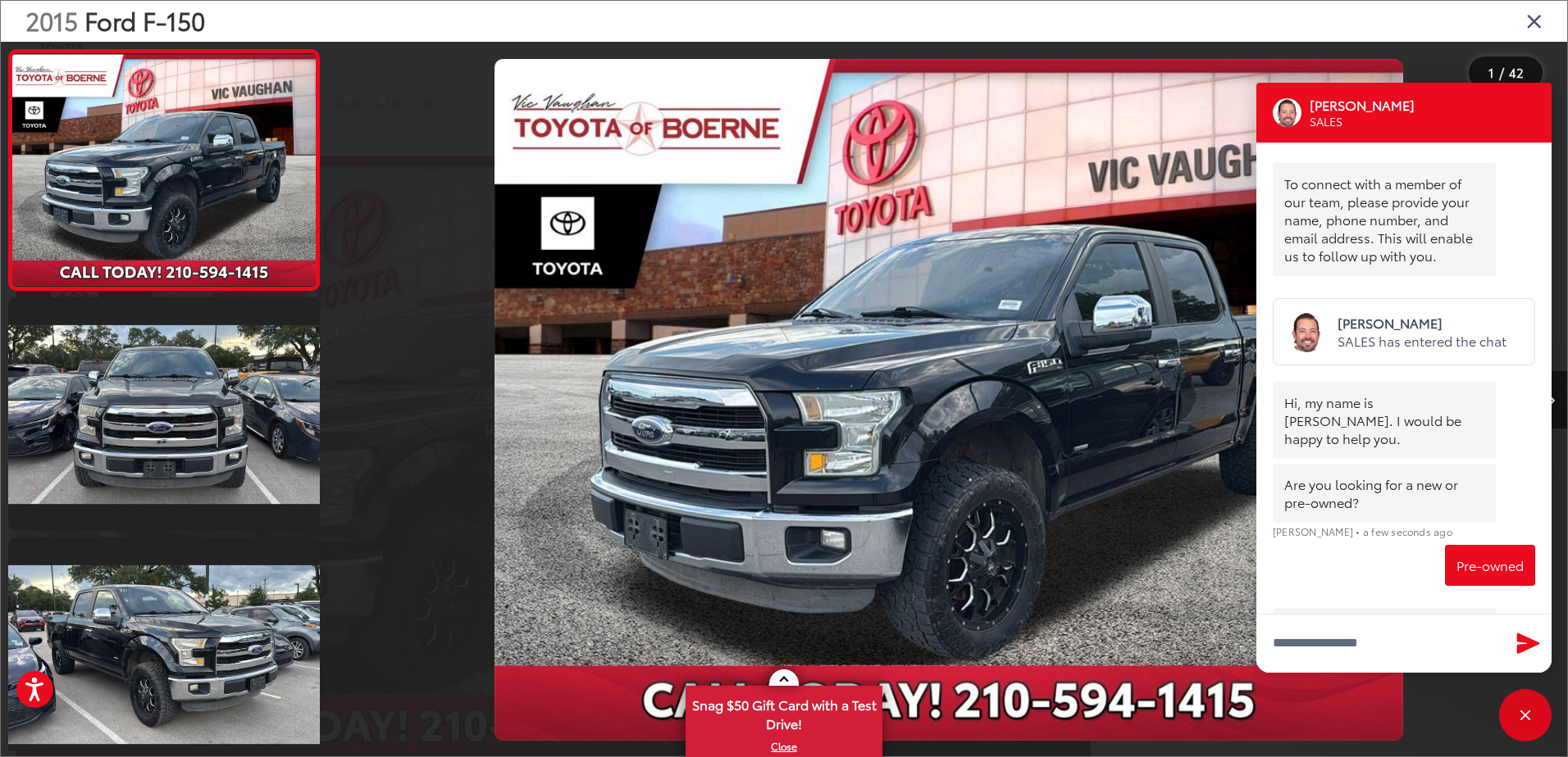
scroll to position [154, 0]
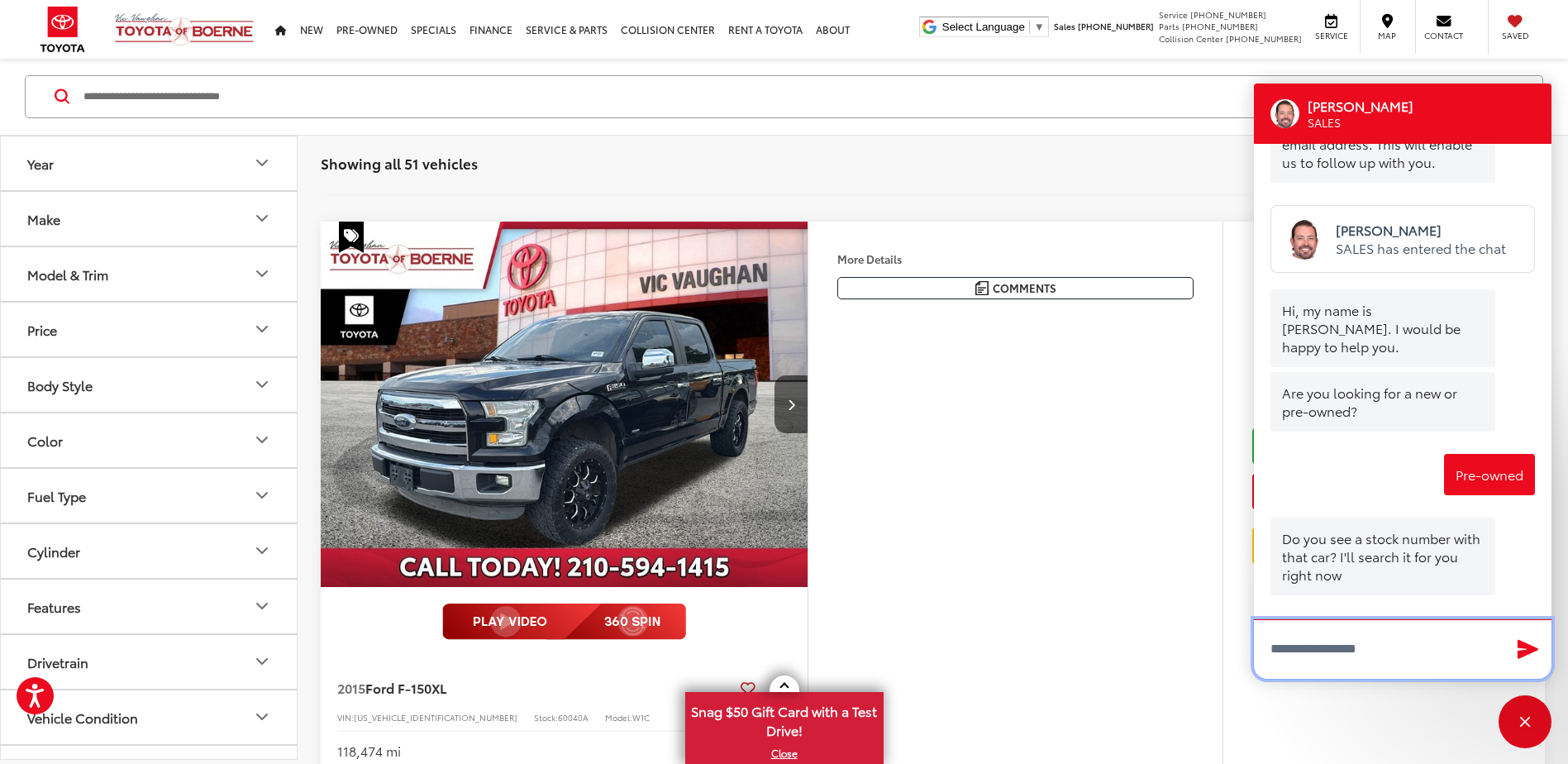
scroll to position [4060, 0]
click at [1304, 649] on textarea "Type your message" at bounding box center [1403, 649] width 298 height 59
type textarea "******"
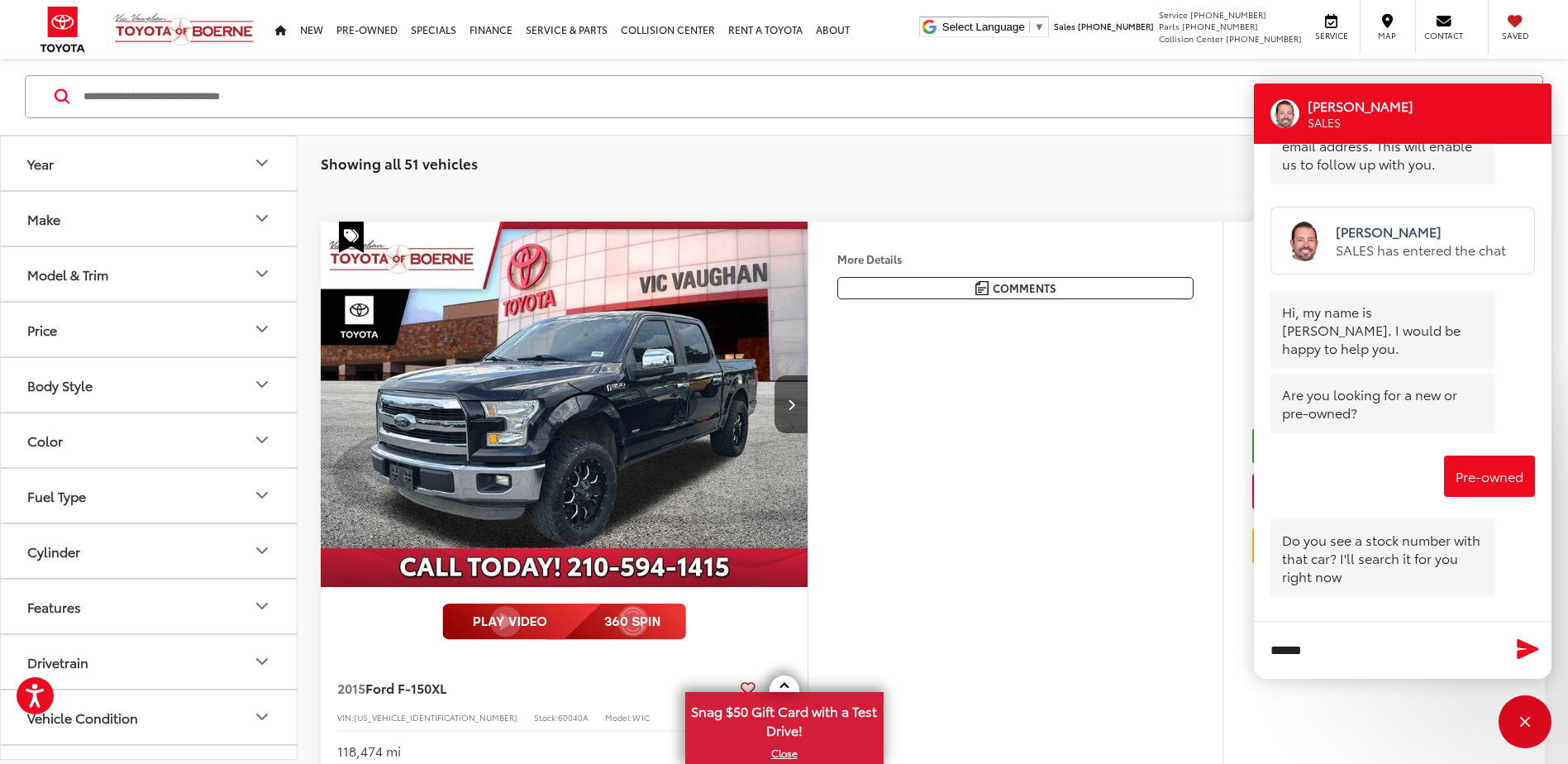
click at [1521, 654] on icon "Send Message" at bounding box center [1527, 649] width 21 height 20
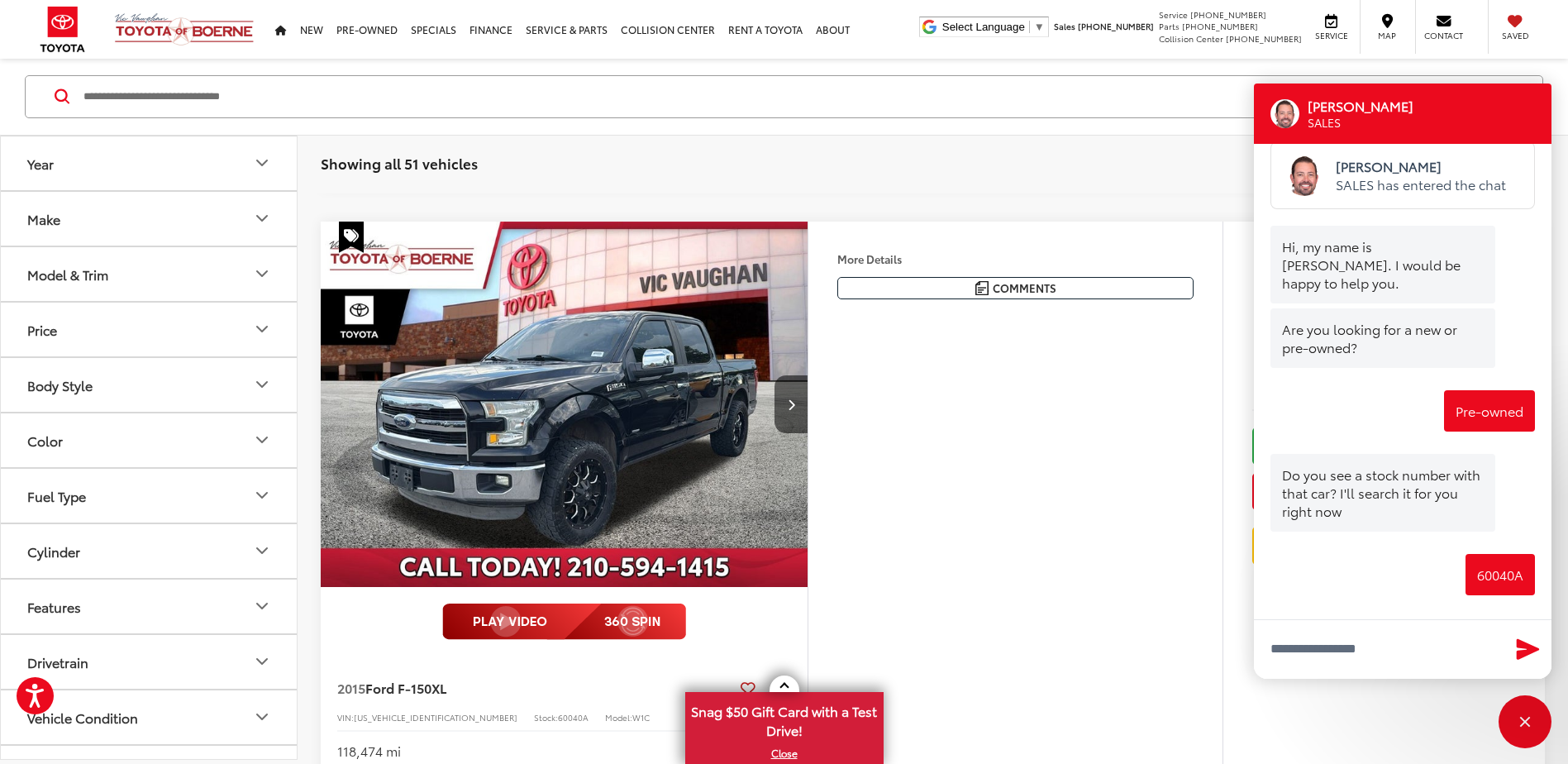
scroll to position [4060, 0]
click at [795, 402] on button "Next image" at bounding box center [791, 404] width 33 height 58
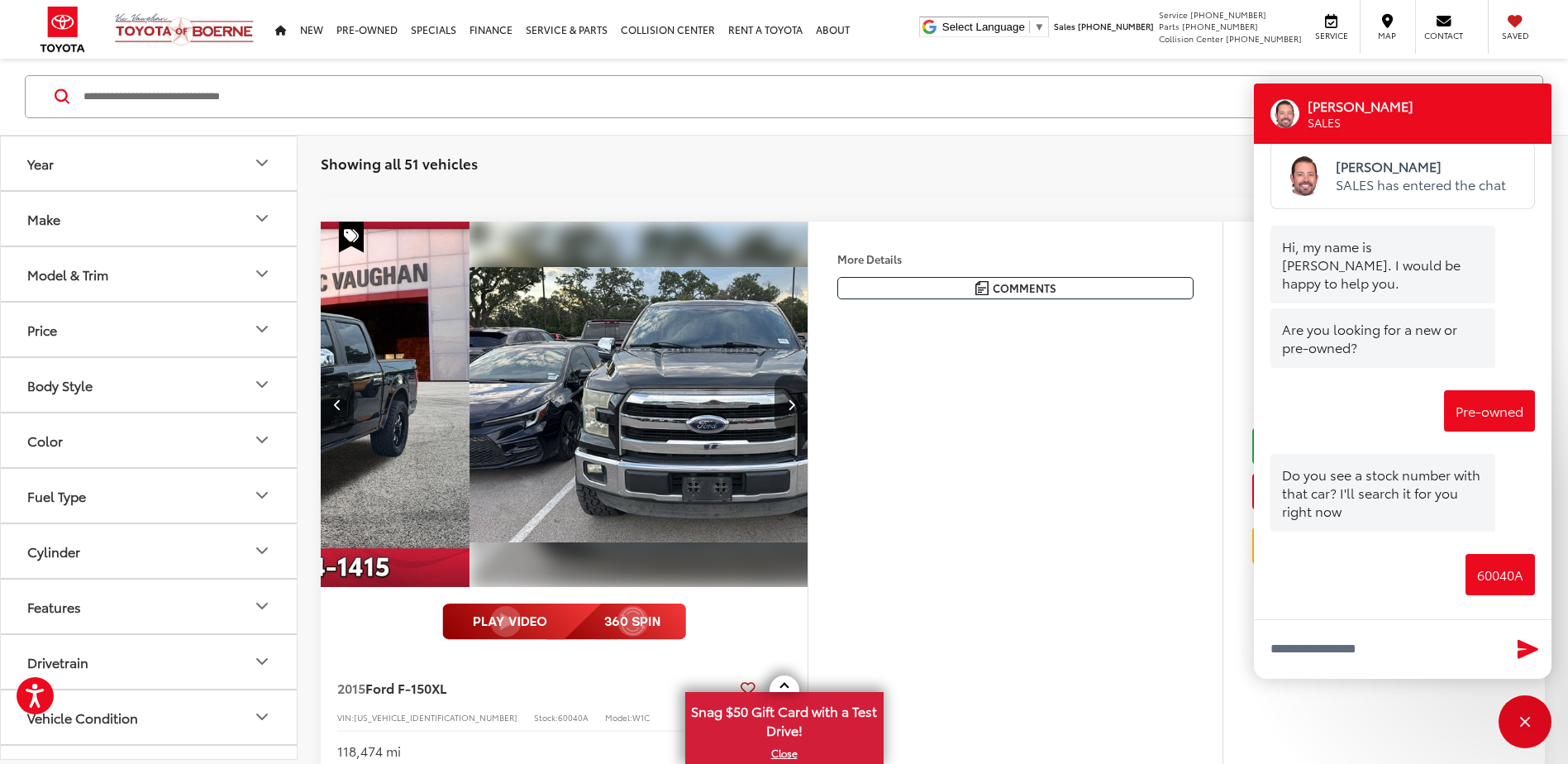
scroll to position [0, 490]
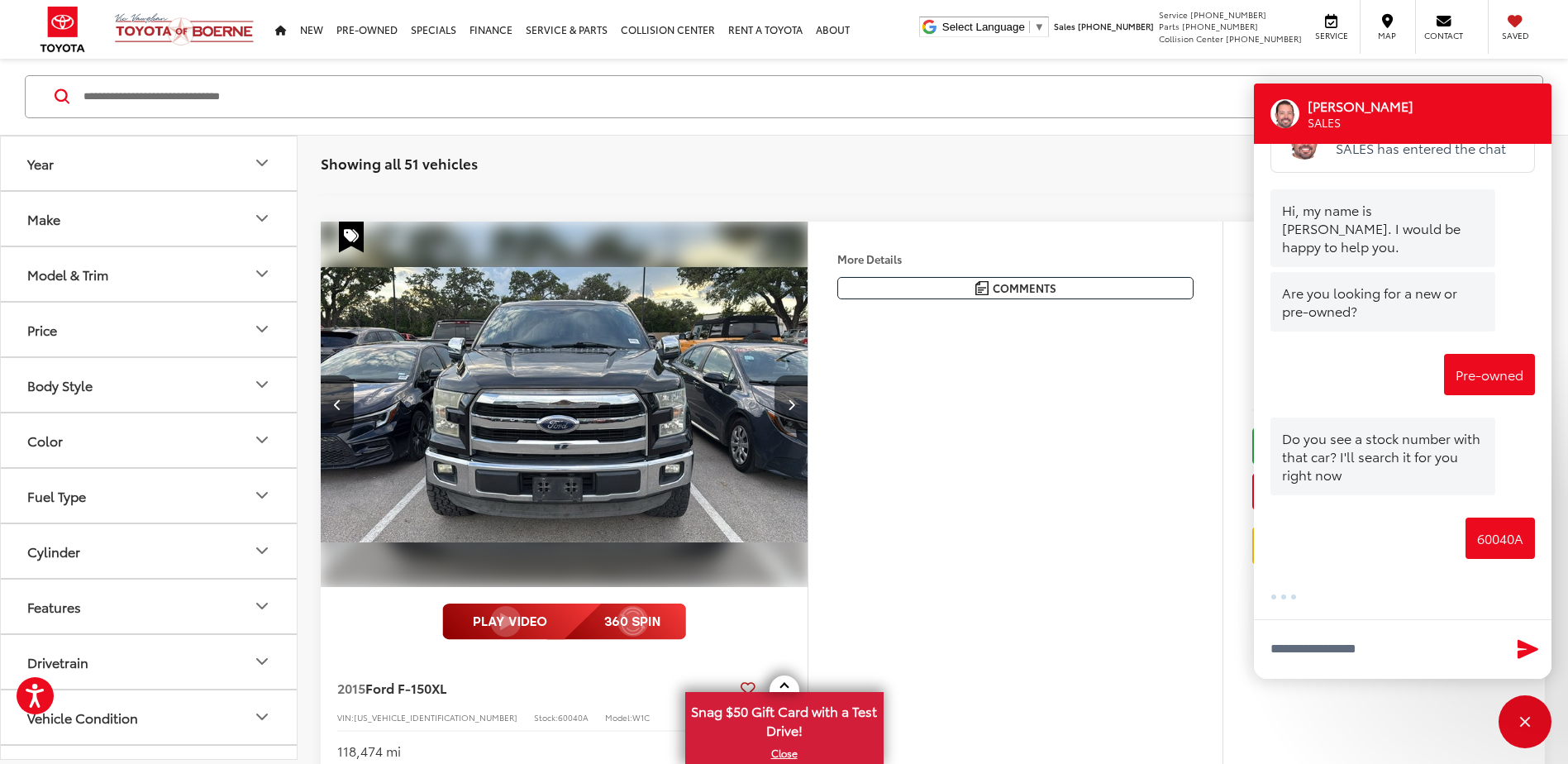
click at [795, 402] on button "Next image" at bounding box center [791, 404] width 33 height 58
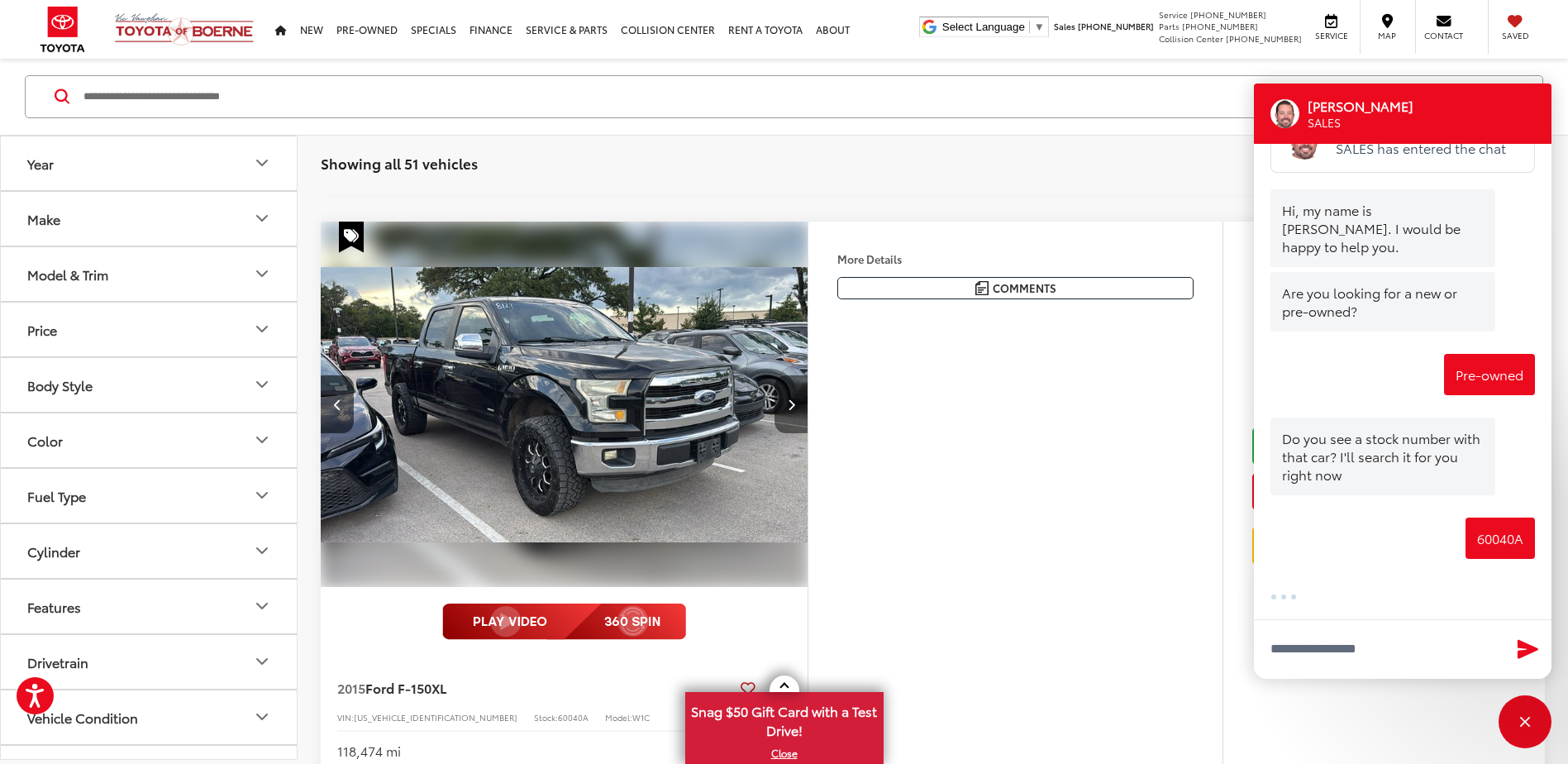
scroll to position [3981, 0]
click at [795, 402] on button "Next image" at bounding box center [791, 404] width 33 height 58
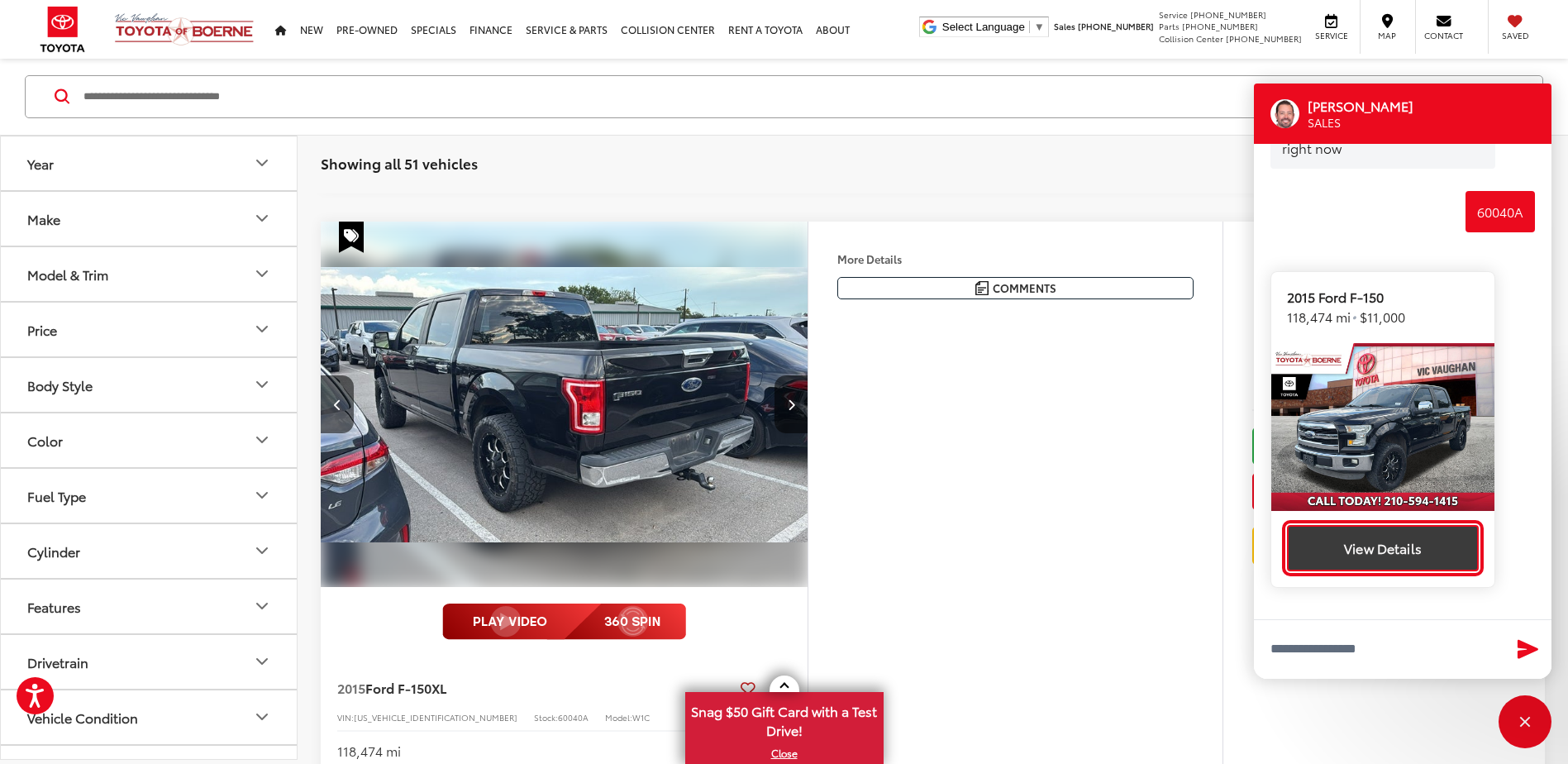
click at [1368, 529] on button "View Details" at bounding box center [1383, 548] width 192 height 47
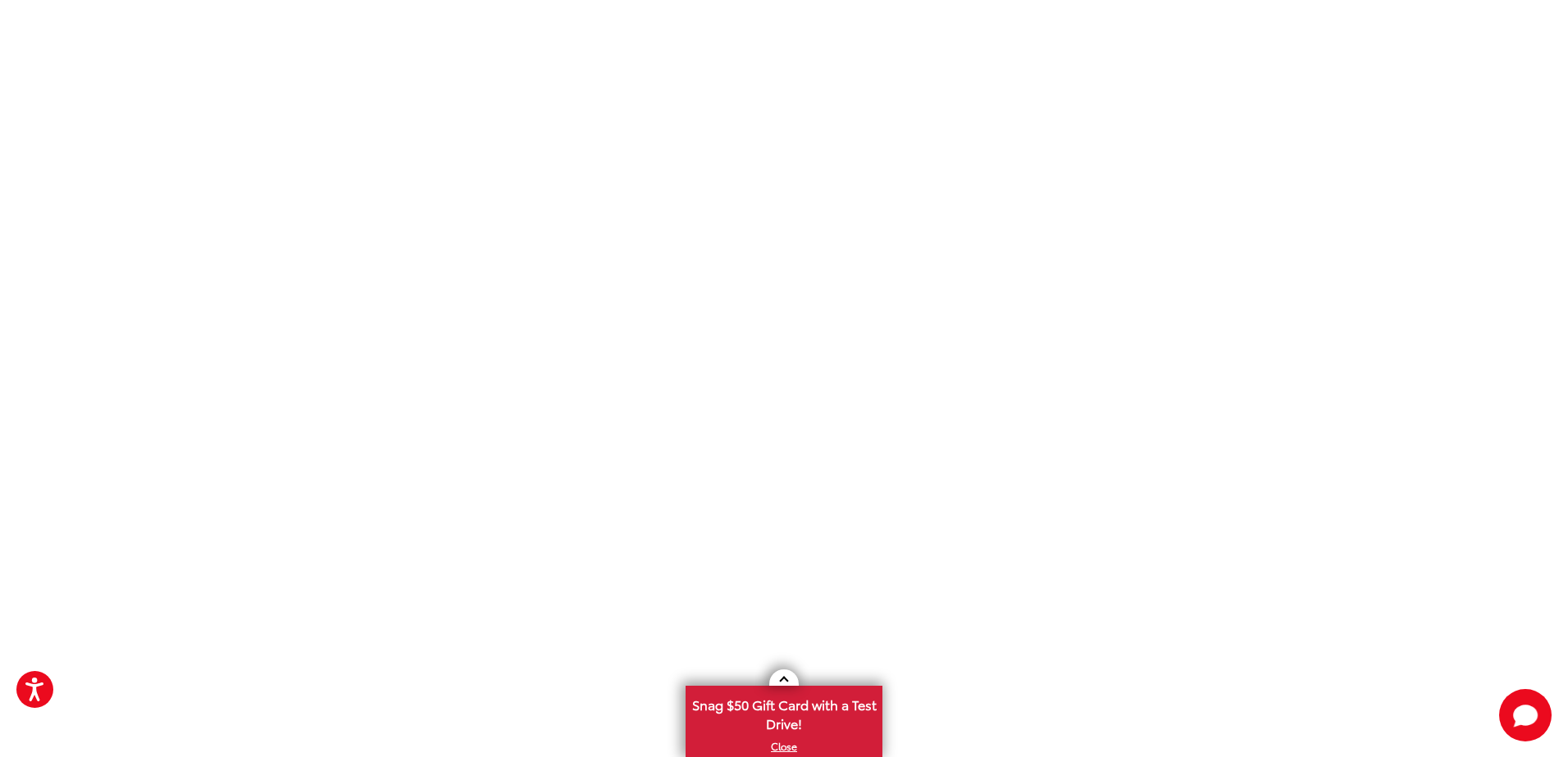
scroll to position [4024, 0]
